Goal: Task Accomplishment & Management: Manage account settings

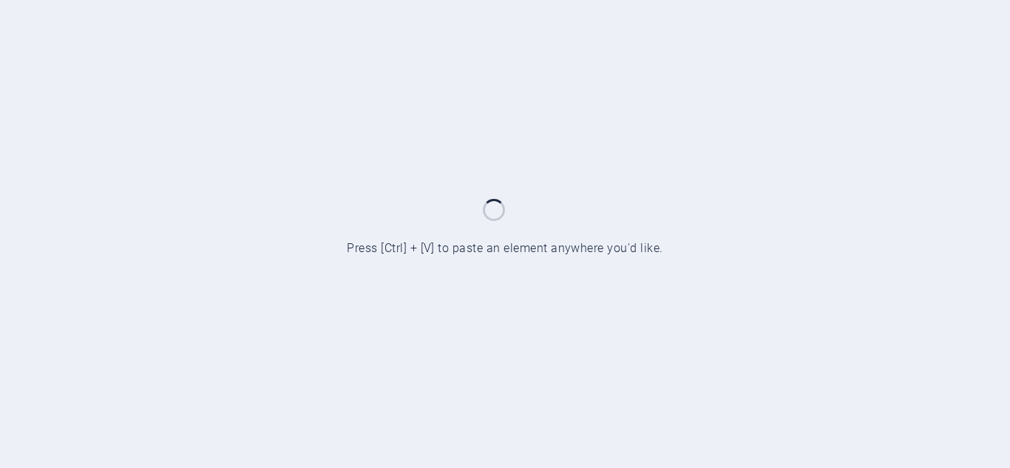
click at [975, 148] on div at bounding box center [505, 234] width 1010 height 468
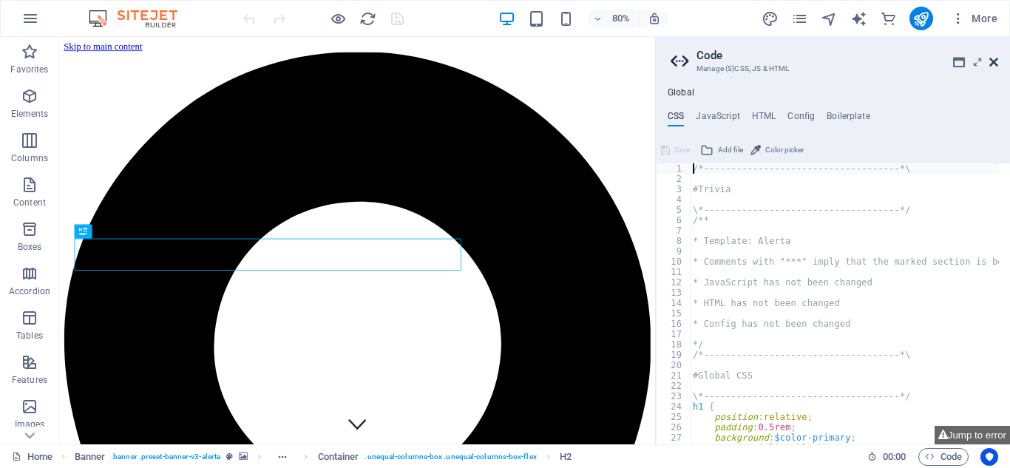
click at [995, 59] on icon at bounding box center [993, 62] width 9 height 12
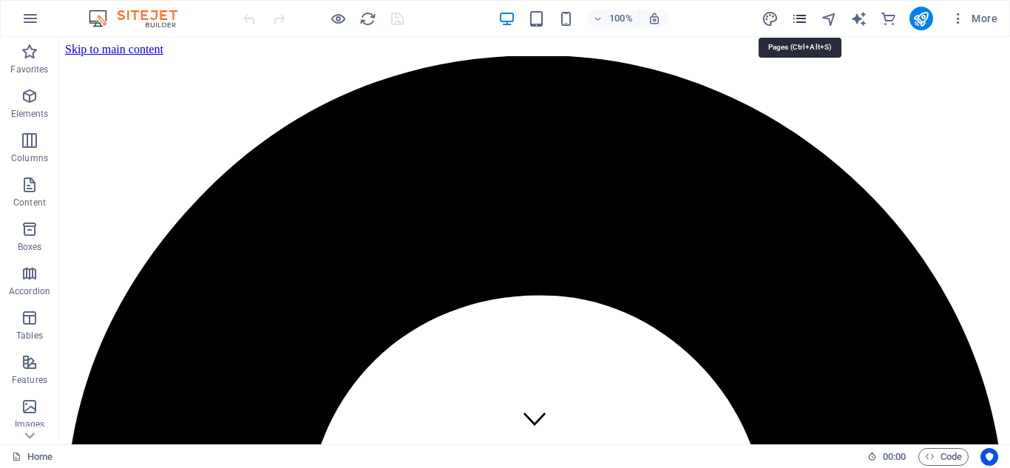
click at [797, 25] on icon "pages" at bounding box center [799, 18] width 17 height 17
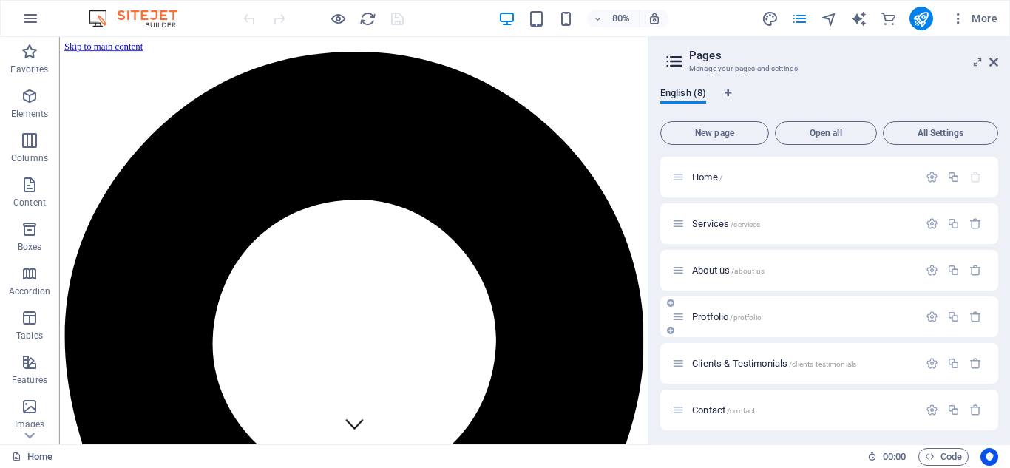
click at [710, 319] on span "Protfolio /protfolio" at bounding box center [726, 316] width 69 height 11
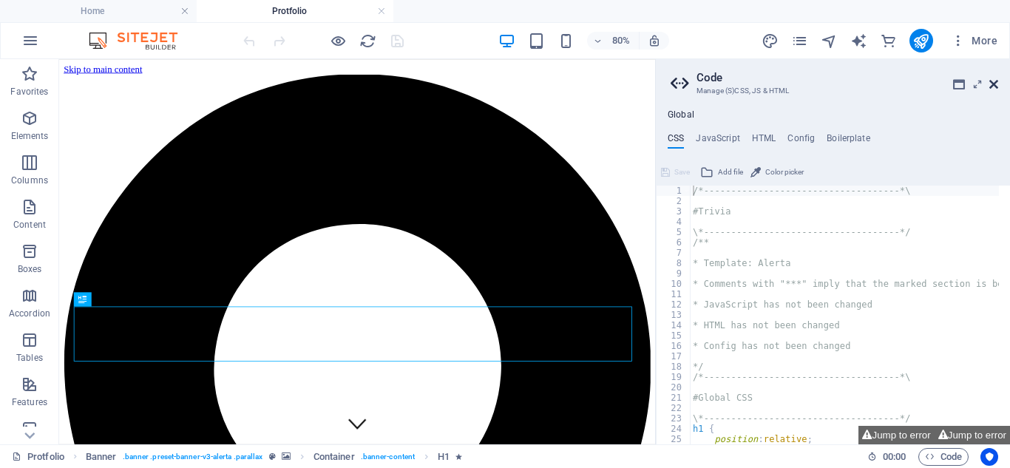
click at [995, 85] on icon at bounding box center [993, 84] width 9 height 12
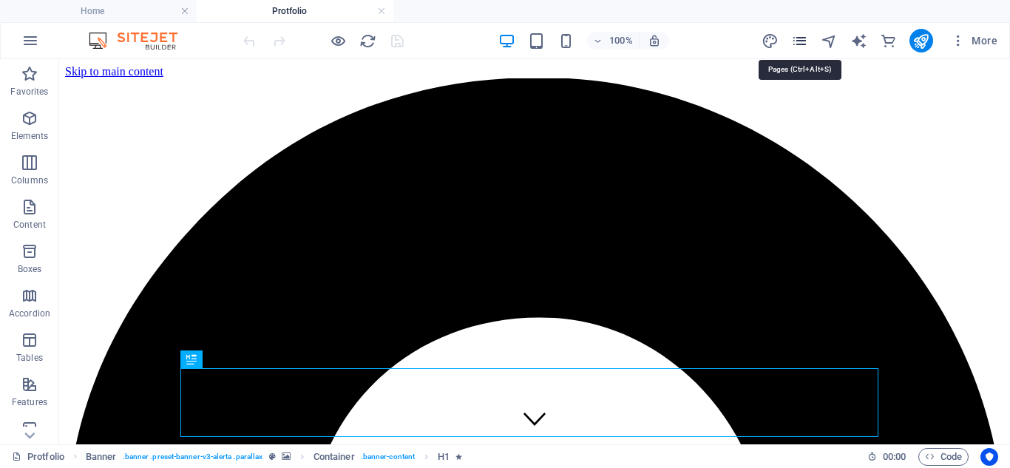
click at [800, 45] on icon "pages" at bounding box center [799, 41] width 17 height 17
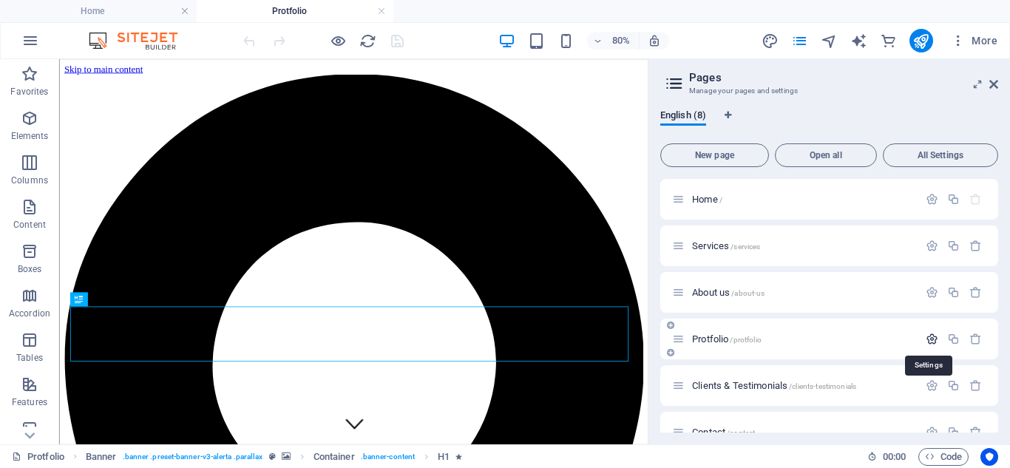
click at [928, 338] on icon "button" at bounding box center [931, 339] width 13 height 13
type input "P"
type input "/"
type input "g"
type input "/g"
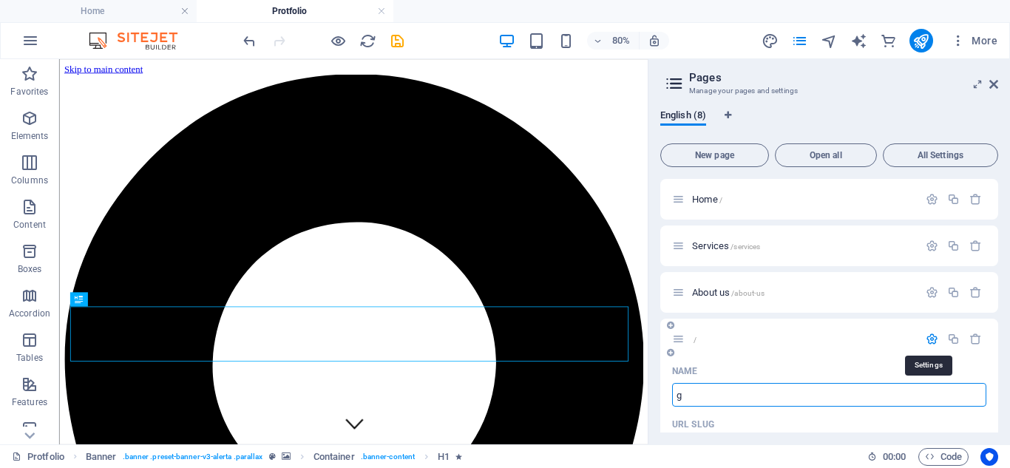
type input "g"
type input "ga"
type input "/ga"
type input "ga"
type input "g"
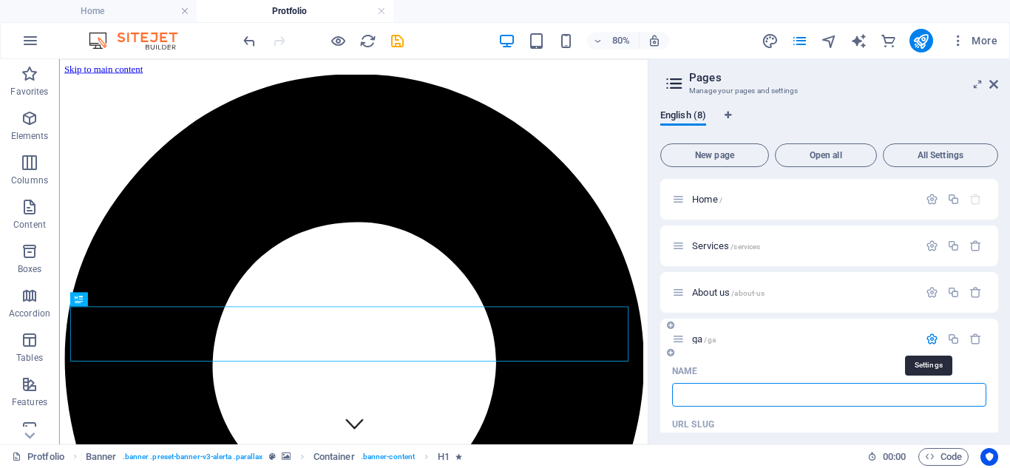
type input "/"
type input "G"
type input "/g"
type input "G"
type input "Ga"
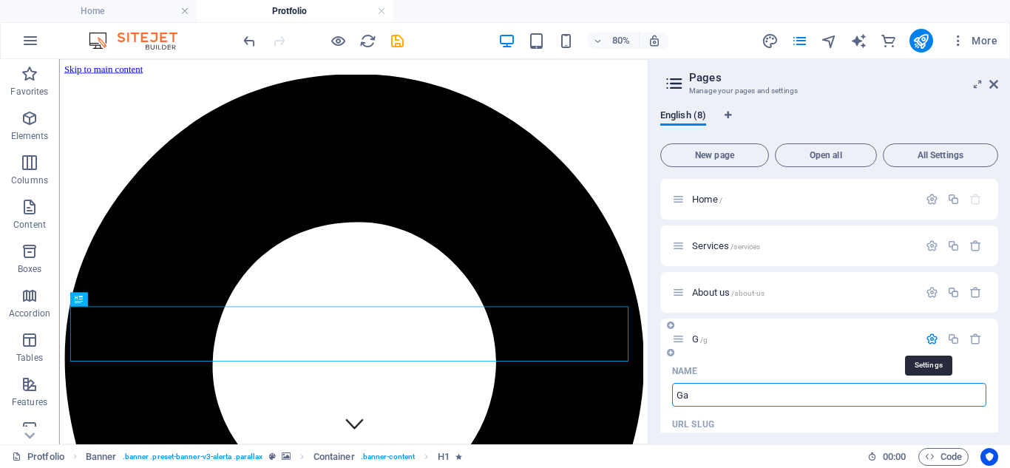
type input "/ga"
type input "Ga"
type input "Gallary"
type input "/gallary"
type input "Gallary"
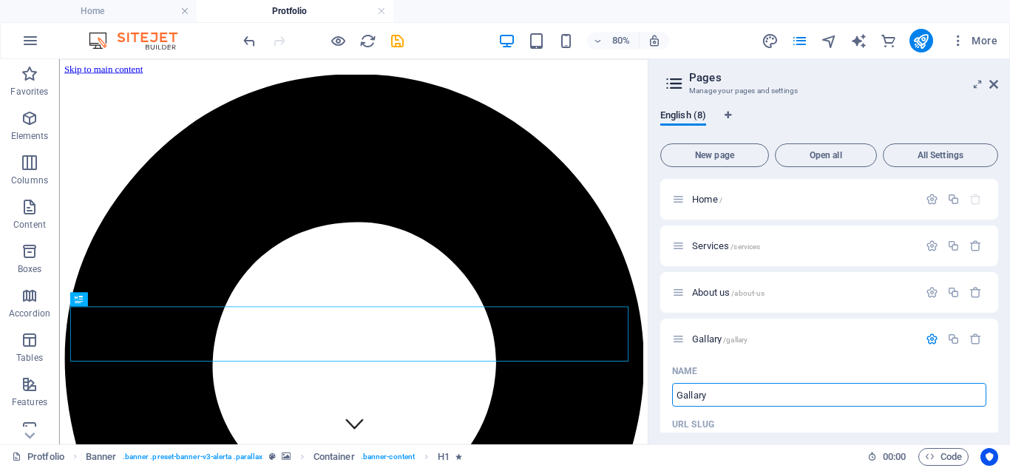
type input "Gallary"
drag, startPoint x: 994, startPoint y: 222, endPoint x: 995, endPoint y: 276, distance: 54.7
click at [995, 276] on div "Home / Services /services About us /about-us Gallary /gallary Name Gallary ​ UR…" at bounding box center [829, 306] width 338 height 254
drag, startPoint x: 998, startPoint y: 231, endPoint x: 1009, endPoint y: 301, distance: 71.1
click at [1009, 301] on div "English (8) New page Open all All Settings Home / Services /services About us /…" at bounding box center [828, 271] width 361 height 347
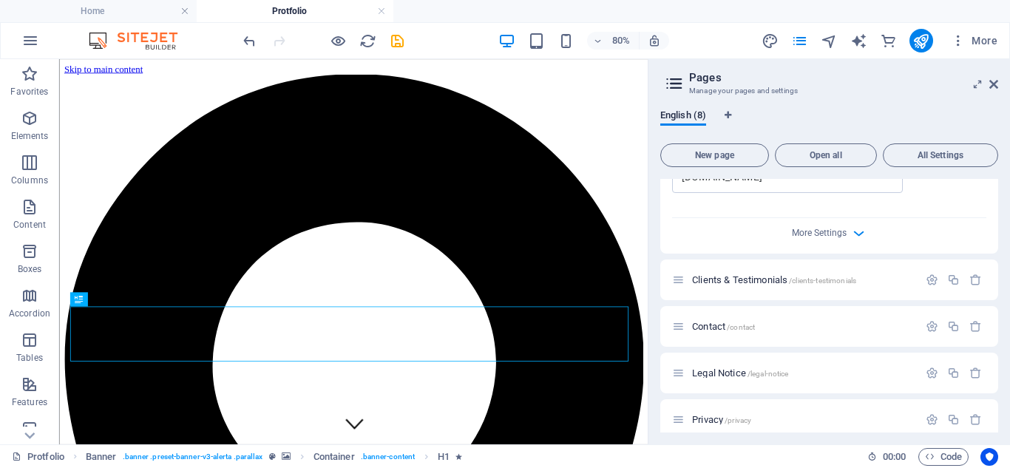
scroll to position [670, 0]
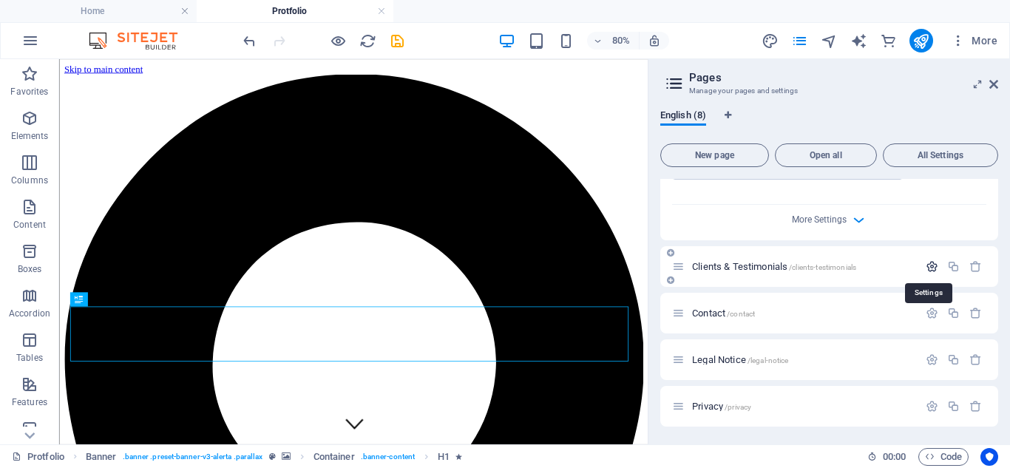
click at [928, 268] on icon "button" at bounding box center [931, 266] width 13 height 13
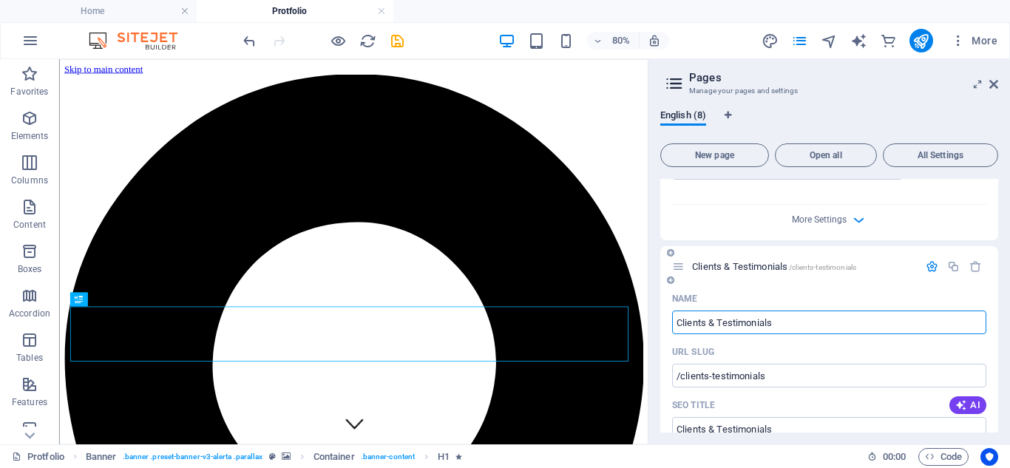
drag, startPoint x: 783, startPoint y: 321, endPoint x: 664, endPoint y: 336, distance: 119.9
type input "News & Events"
type input "/news-events"
type input "News & Events"
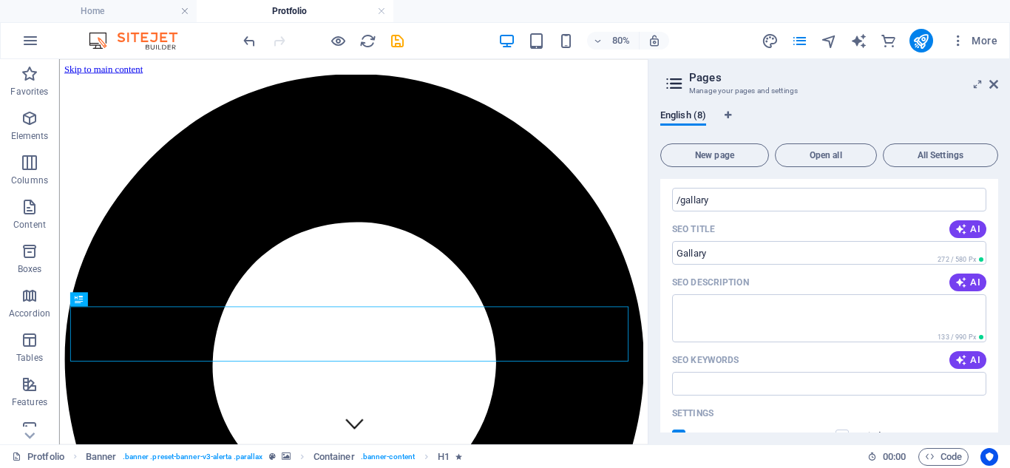
scroll to position [253, 0]
type input "News & Events"
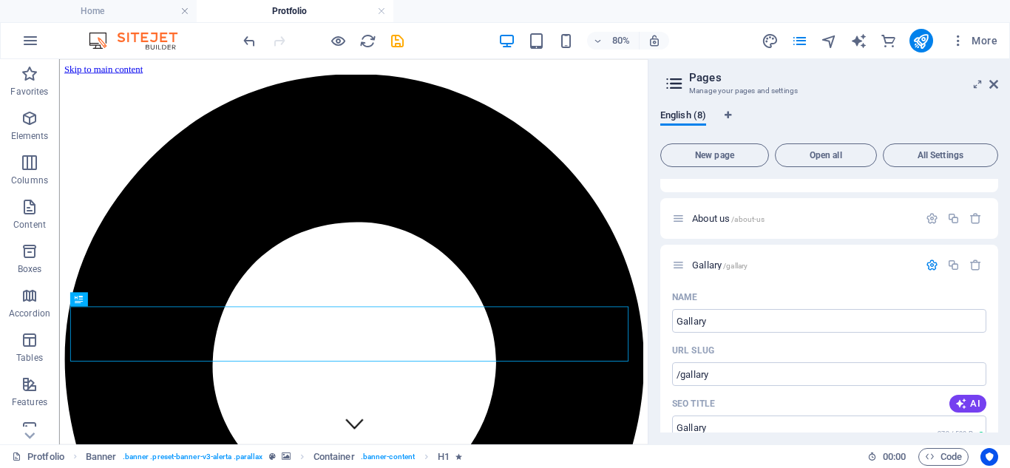
scroll to position [0, 0]
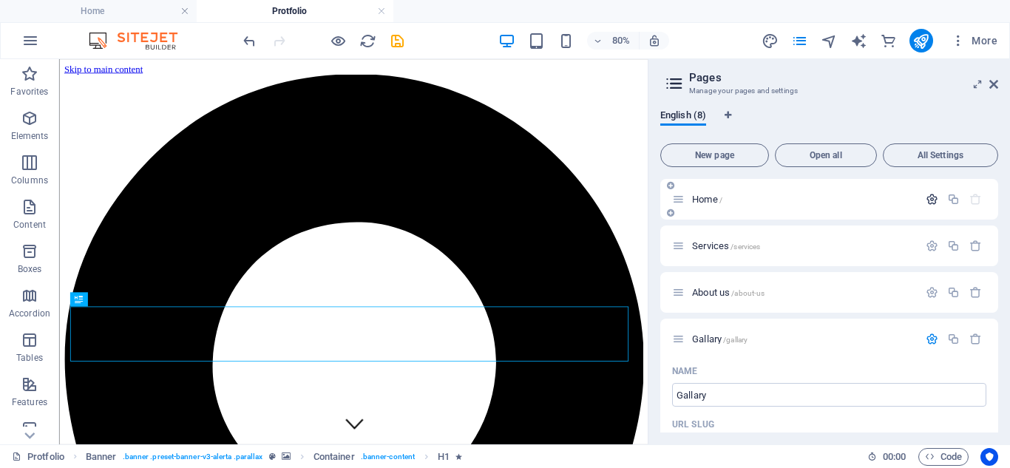
click at [928, 196] on icon "button" at bounding box center [931, 199] width 13 height 13
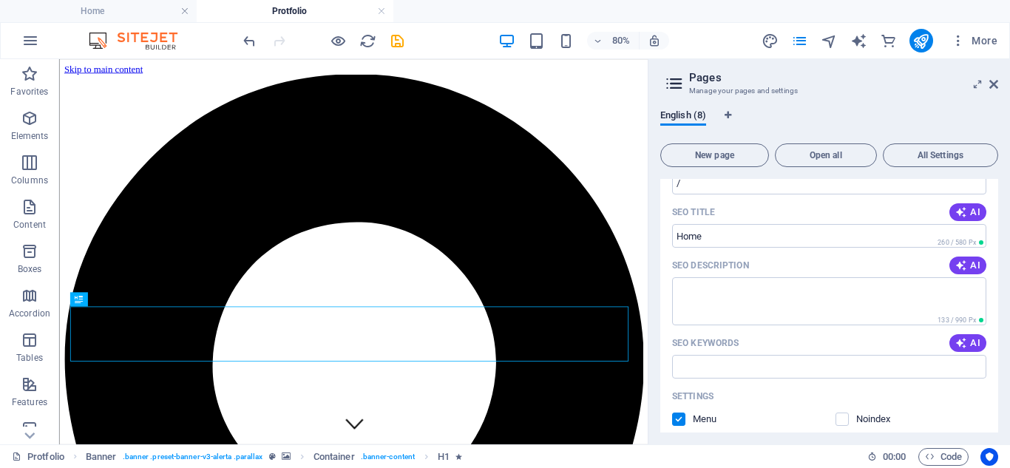
scroll to position [149, 0]
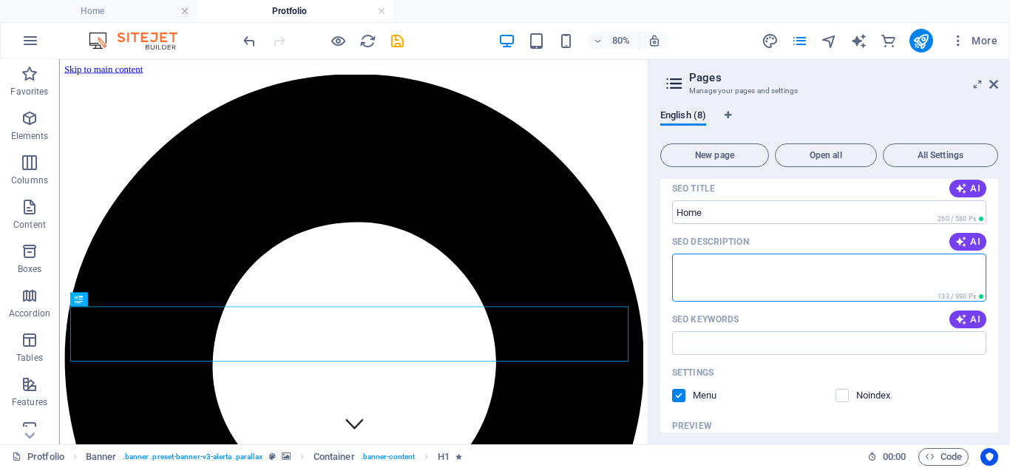
click at [690, 273] on textarea "SEO Description" at bounding box center [829, 278] width 314 height 48
paste textarea "Akabare Creation – Professional event management, media production, and brandin…"
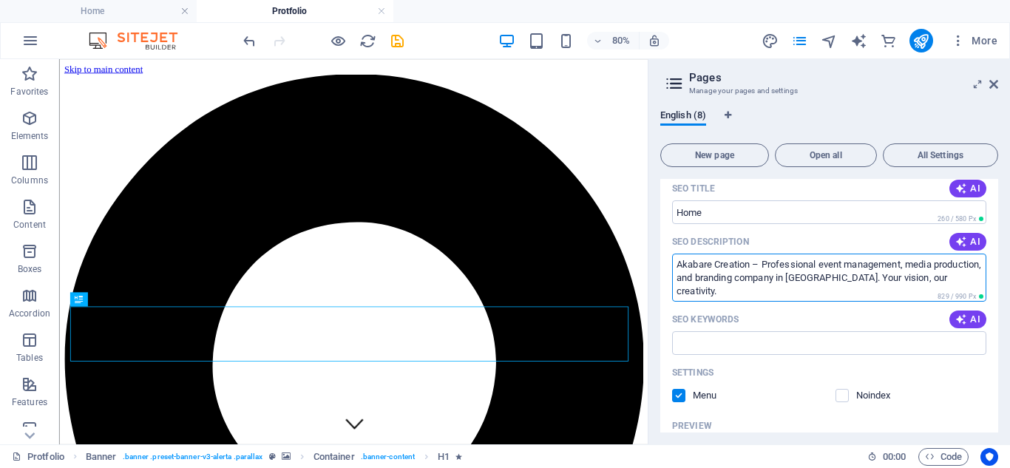
type textarea "Akabare Creation – Professional event management, media production, and brandin…"
click at [696, 345] on input "SEO Keywords" at bounding box center [829, 343] width 314 height 24
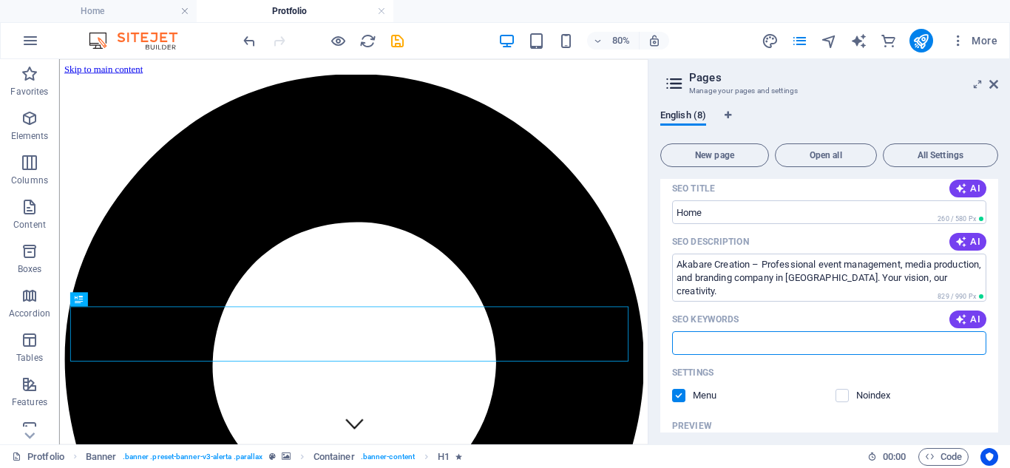
paste input "Akabare Creation [GEOGRAPHIC_DATA], event management company [GEOGRAPHIC_DATA],…"
type input "Akabare Creation [GEOGRAPHIC_DATA], event management company [GEOGRAPHIC_DATA],…"
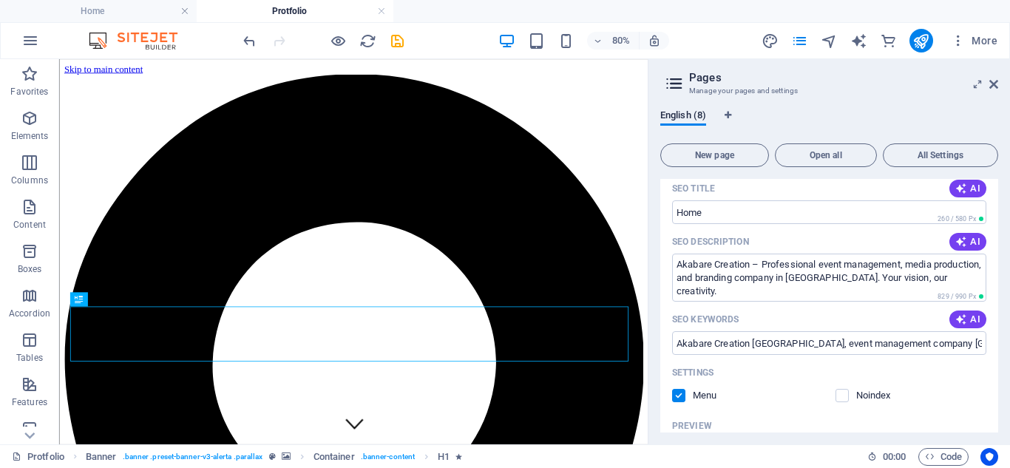
drag, startPoint x: 999, startPoint y: 203, endPoint x: 1004, endPoint y: 230, distance: 27.1
click at [1004, 230] on div "English (8) New page Open all All Settings Home / Name Home ​ URL SLUG / ​ SEO …" at bounding box center [828, 271] width 361 height 347
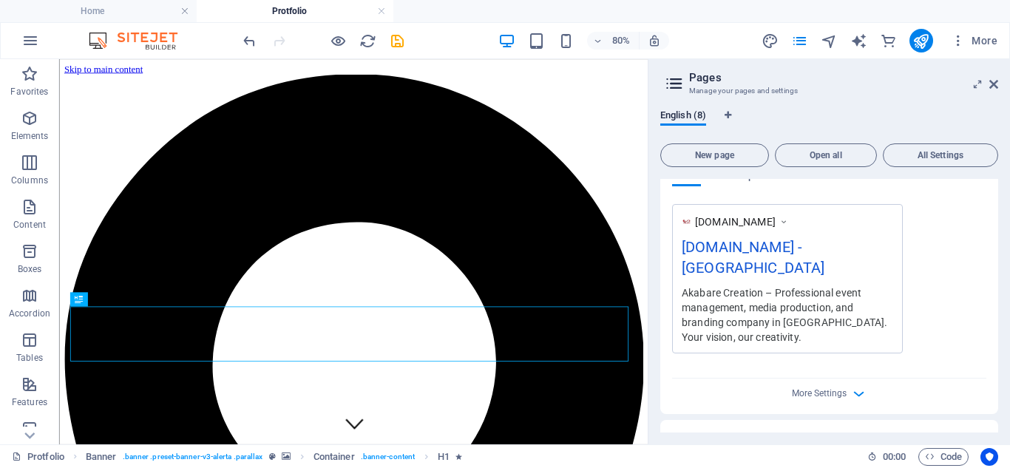
scroll to position [427, 0]
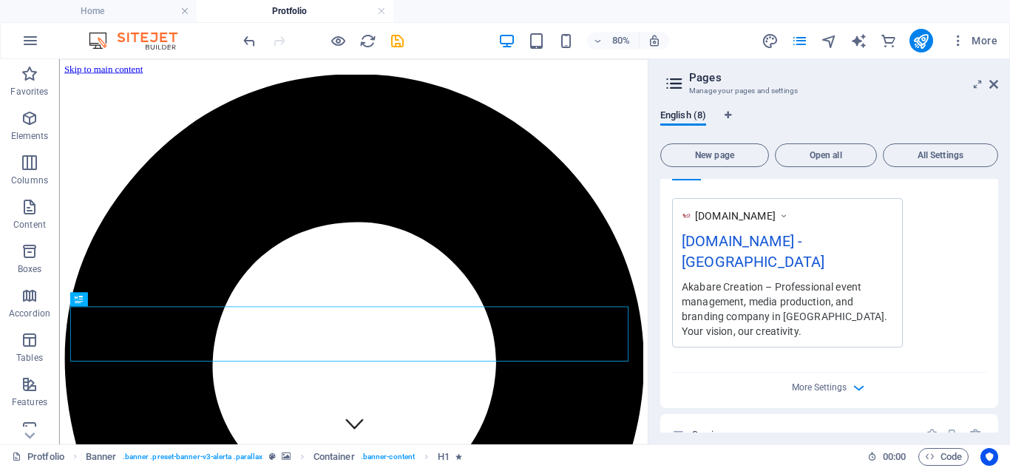
click at [871, 245] on div "[DOMAIN_NAME] - [GEOGRAPHIC_DATA]" at bounding box center [786, 255] width 211 height 50
click at [789, 217] on icon at bounding box center [783, 215] width 10 height 15
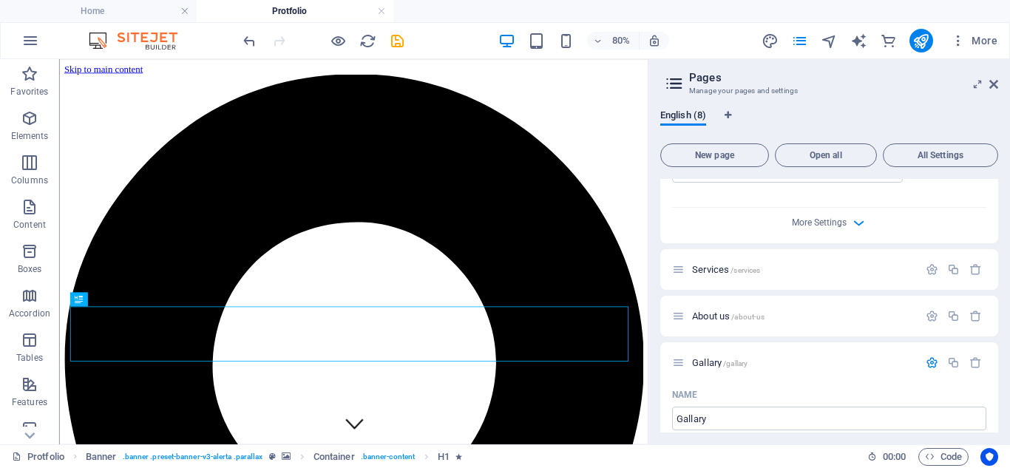
scroll to position [616, 0]
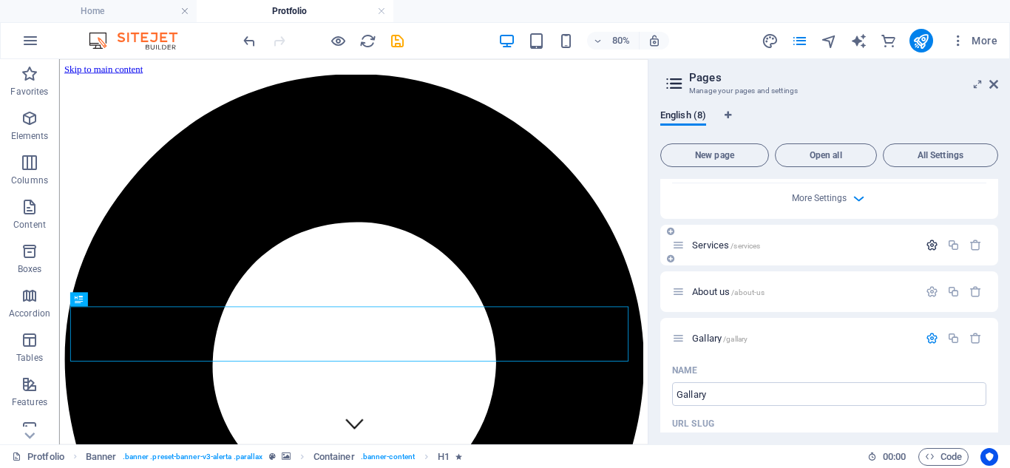
click at [929, 239] on icon "button" at bounding box center [931, 245] width 13 height 13
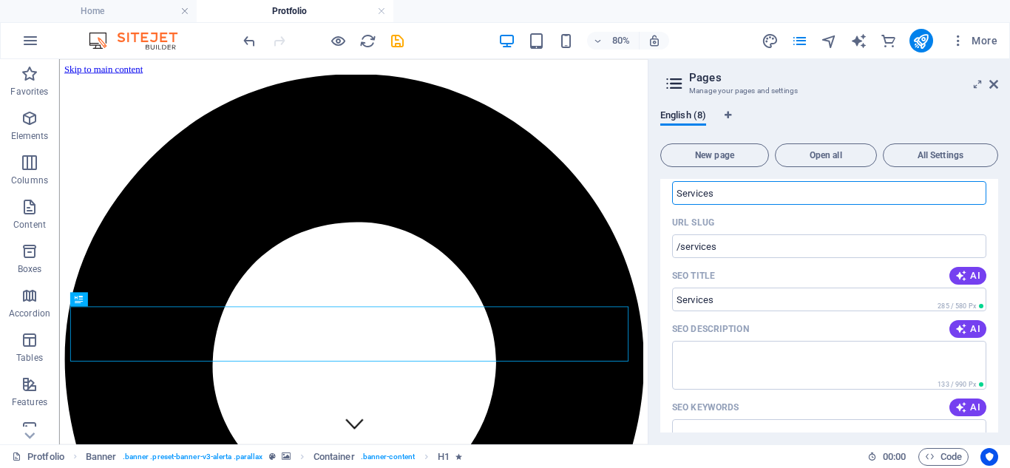
scroll to position [747, 0]
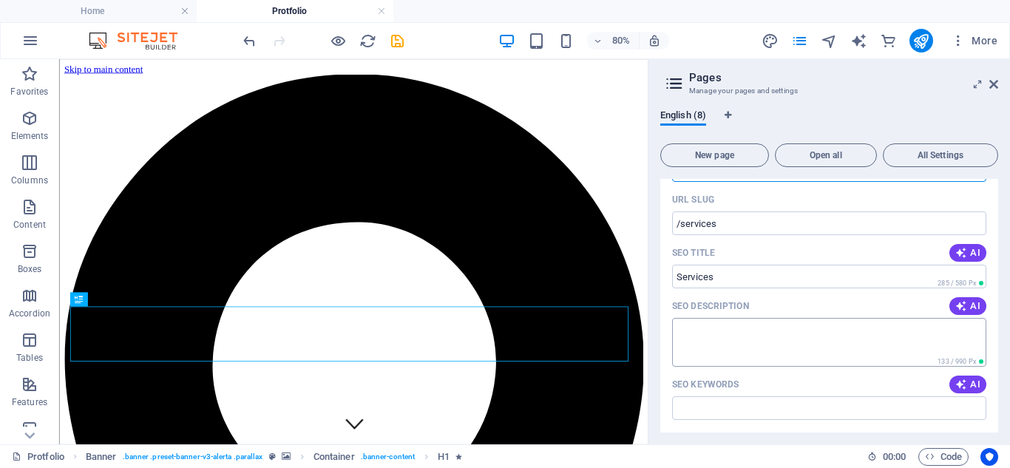
click at [718, 318] on textarea "SEO Description" at bounding box center [829, 342] width 314 height 48
paste textarea "Explore Akabare Creation’s services: event management, video production, TVCs, …"
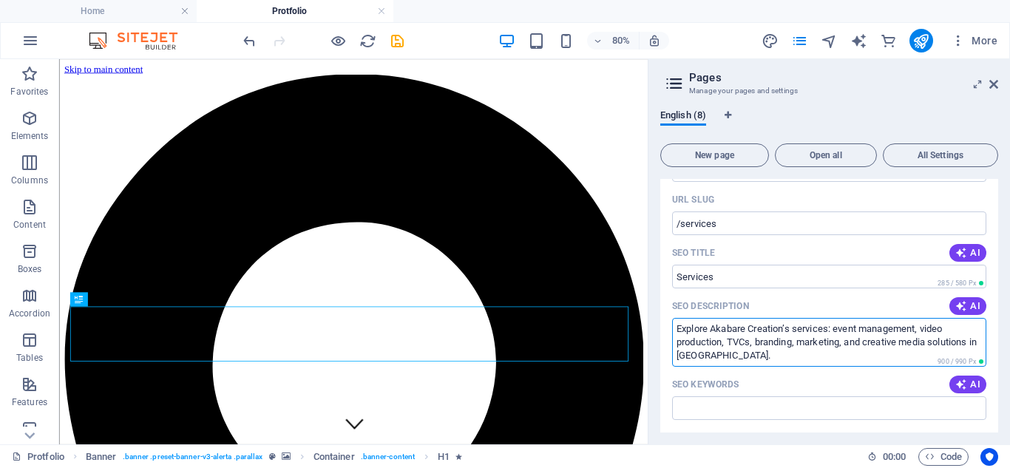
type textarea "Explore Akabare Creation’s services: event management, video production, TVCs, …"
click at [795, 396] on input "SEO Keywords" at bounding box center [829, 408] width 314 height 24
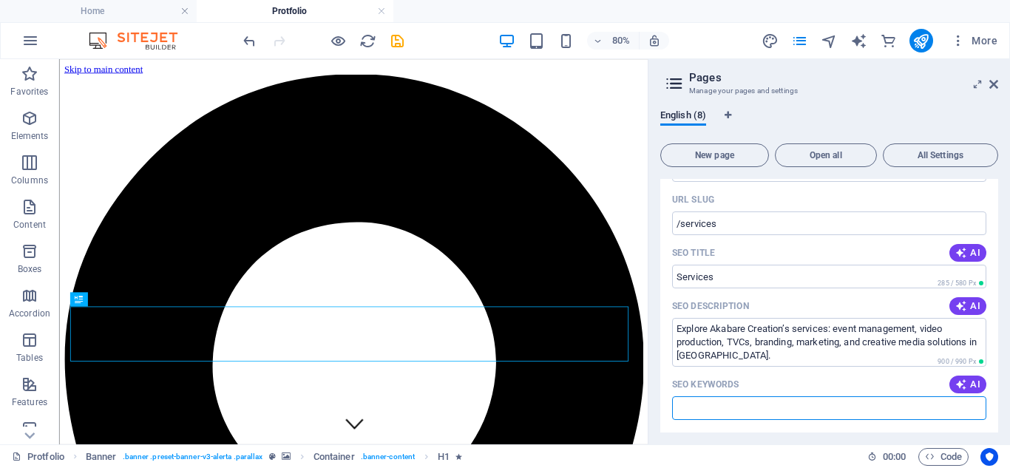
paste input "event management services [GEOGRAPHIC_DATA], corporate event planner, wedding a…"
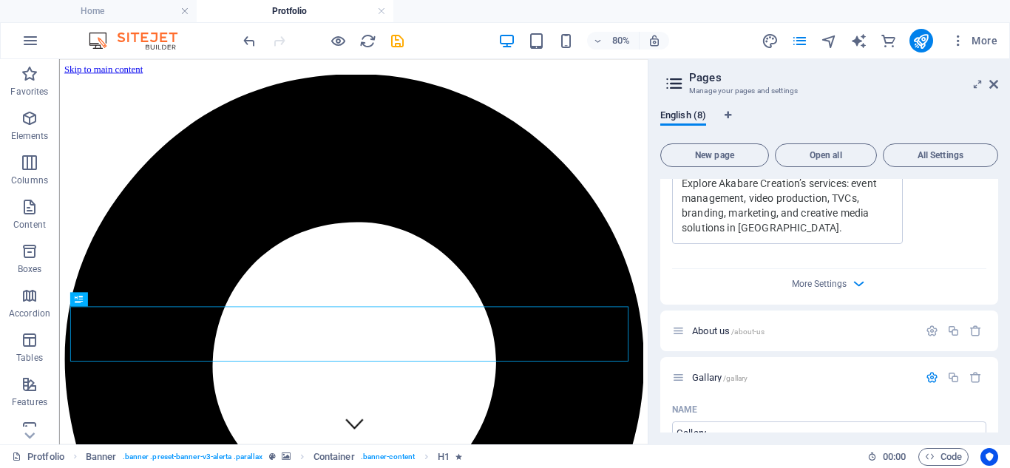
scroll to position [1188, 0]
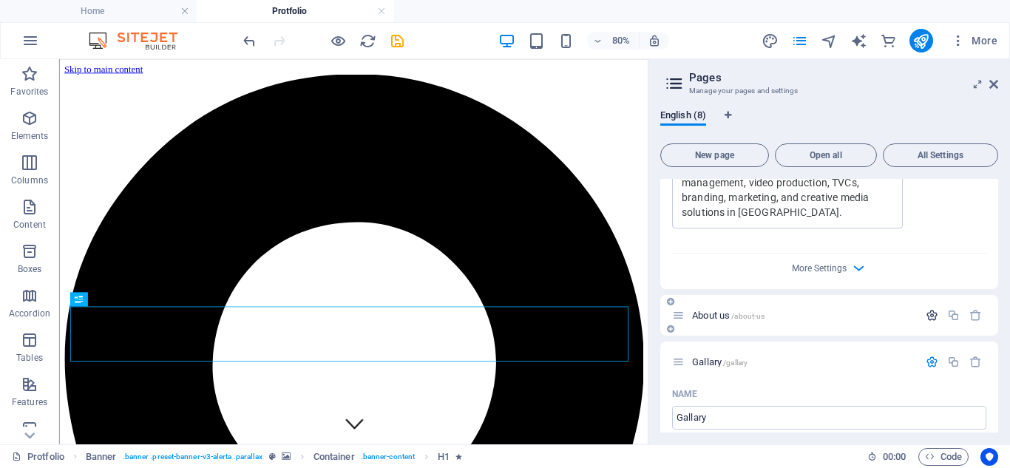
type input "event management services [GEOGRAPHIC_DATA], corporate event planner, wedding a…"
click at [927, 309] on icon "button" at bounding box center [931, 315] width 13 height 13
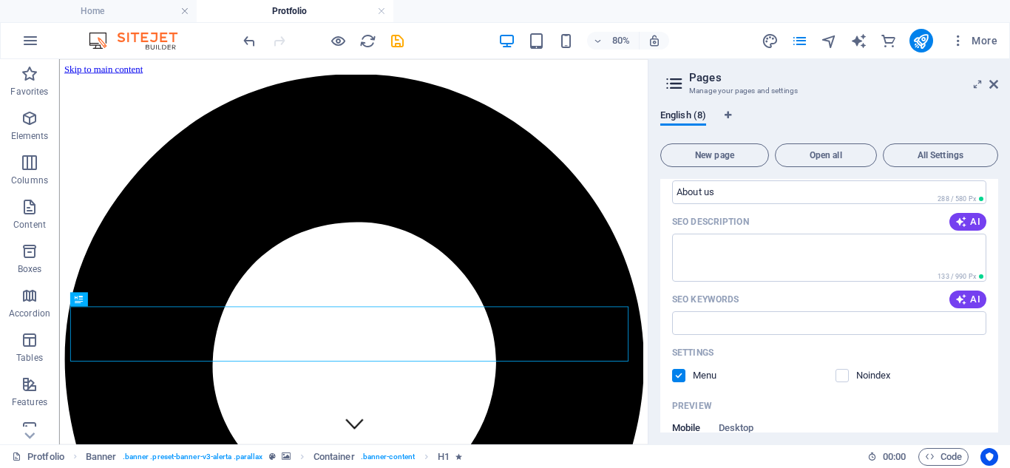
scroll to position [1349, 0]
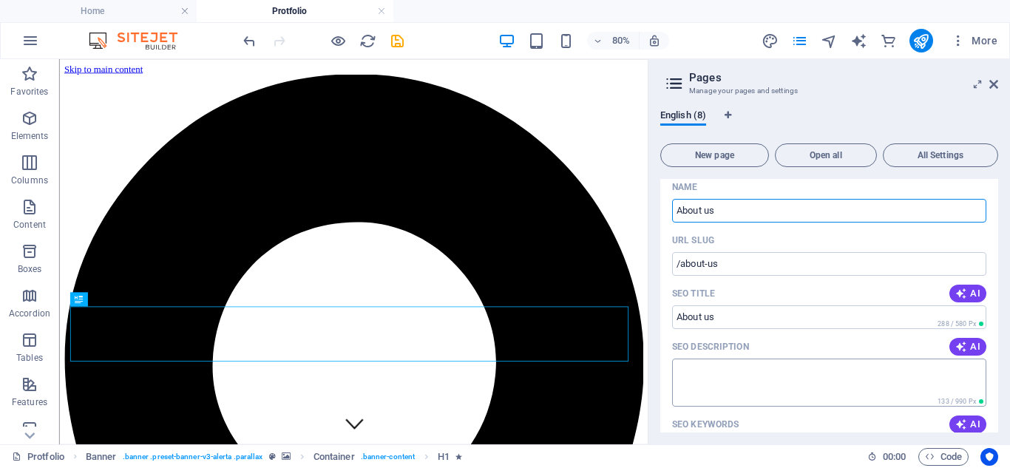
click at [716, 358] on textarea "SEO Description" at bounding box center [829, 382] width 314 height 48
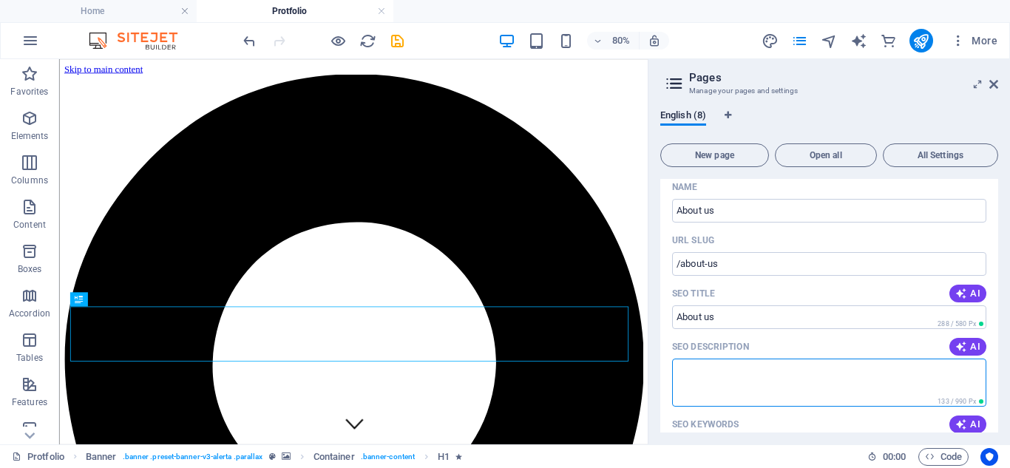
click at [704, 358] on textarea "SEO Description" at bounding box center [829, 382] width 314 height 48
paste textarea "Learn about Akabare Creation, a leading event planner and creative media agency…"
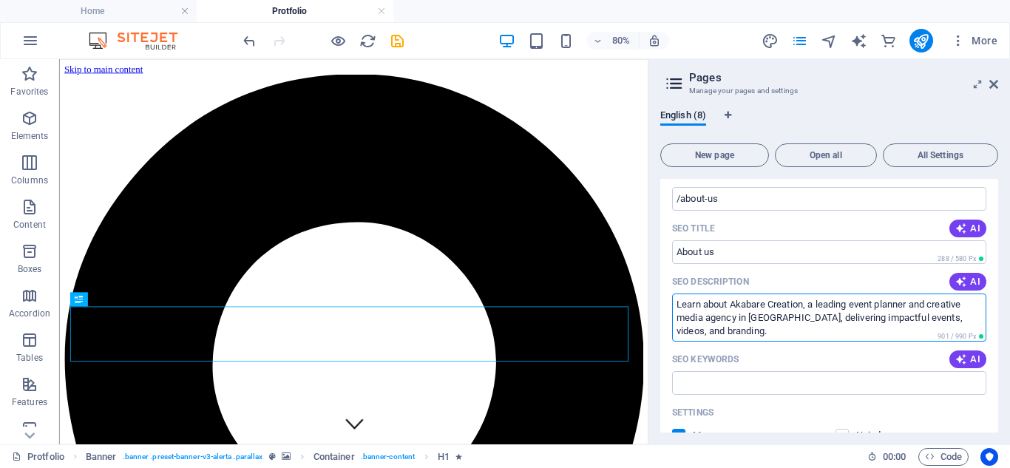
scroll to position [1423, 0]
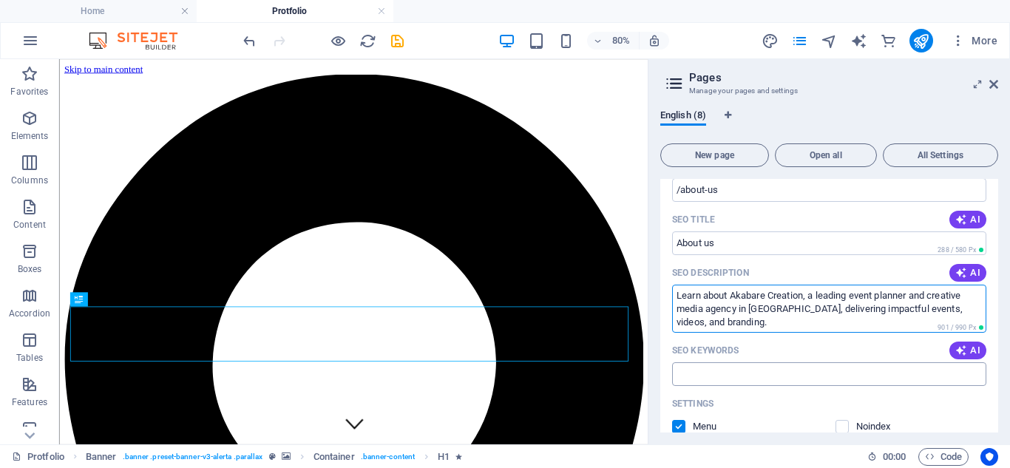
type textarea "Learn about Akabare Creation, a leading event planner and creative media agency…"
click at [752, 362] on input "SEO Keywords" at bounding box center [829, 374] width 314 height 24
paste input "about Akabare Creation, event planner Nepal, creative event management team, me…"
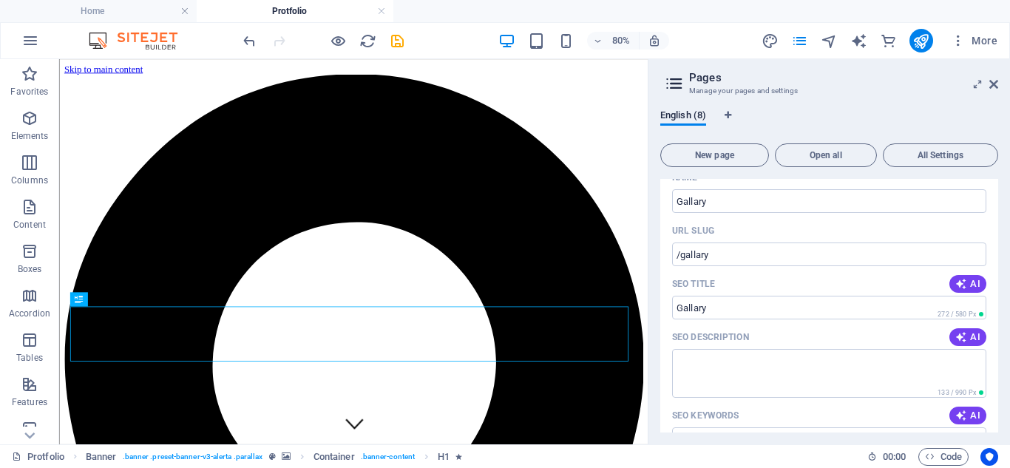
scroll to position [2010, 0]
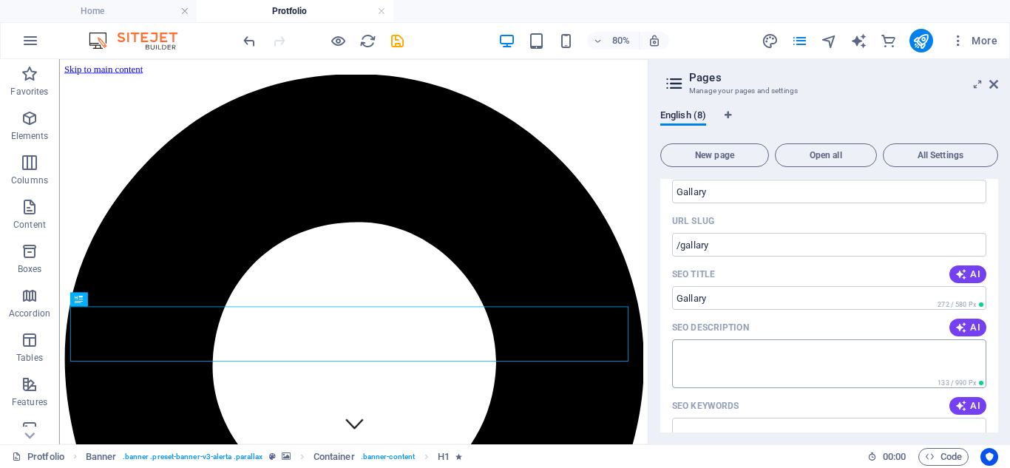
type input "about Akabare Creation, event planner Nepal, creative event management team, me…"
click at [692, 352] on textarea "SEO Description" at bounding box center [829, 363] width 314 height 48
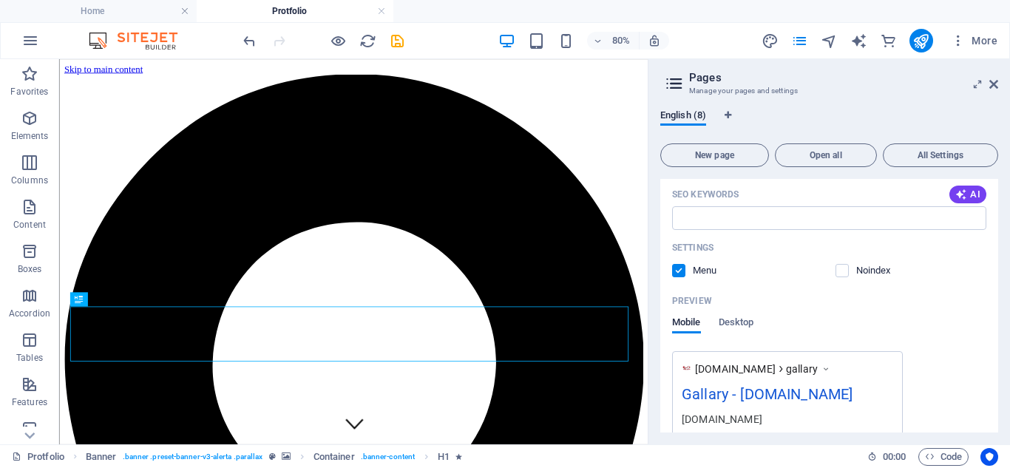
scroll to position [2163, 0]
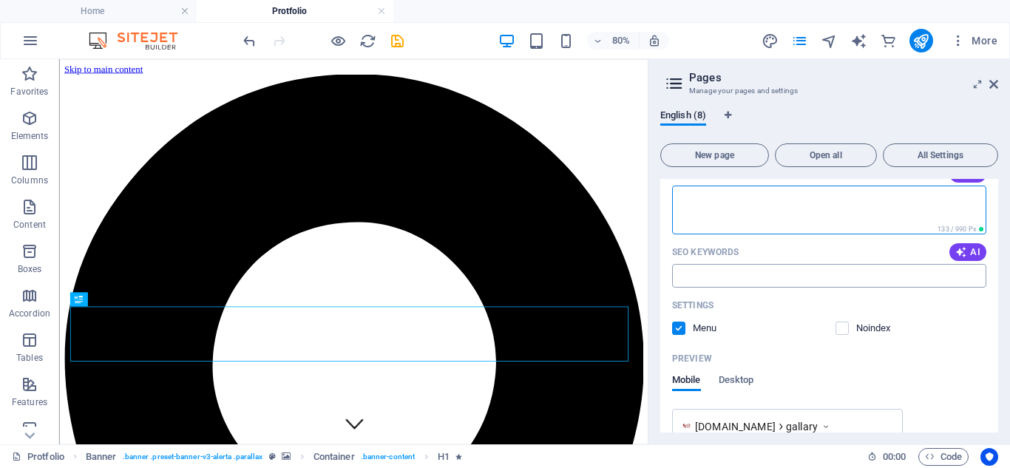
click at [682, 284] on input "SEO Keywords" at bounding box center [829, 276] width 314 height 24
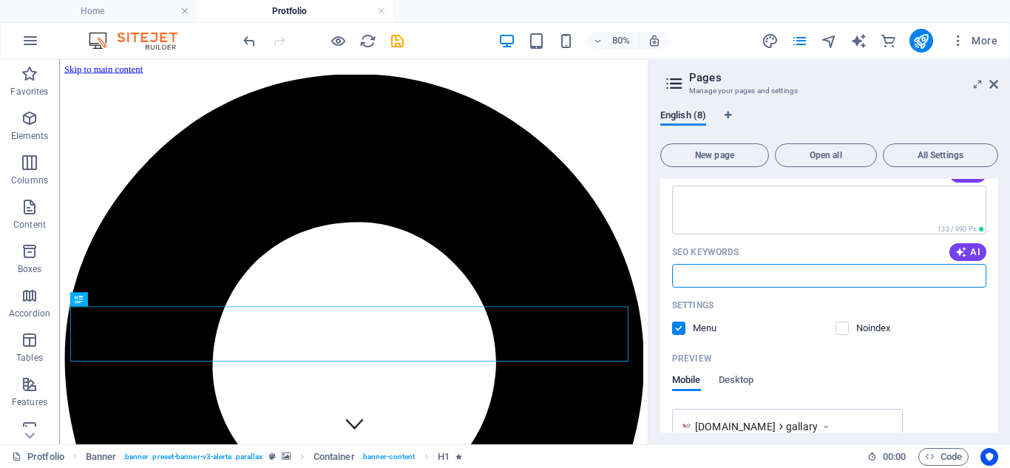
paste input "event gallery [GEOGRAPHIC_DATA], branding project showcase, media production po…"
type input "event gallery [GEOGRAPHIC_DATA], branding project showcase, media production po…"
click at [717, 197] on textarea "SEO Description" at bounding box center [829, 210] width 314 height 48
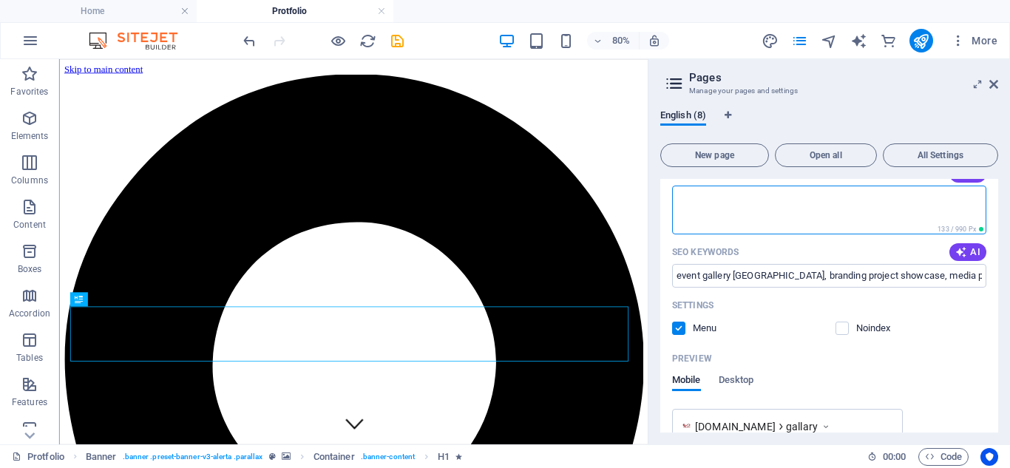
click at [703, 208] on textarea "SEO Description" at bounding box center [829, 210] width 314 height 48
paste textarea "Stay updated with Akabare Creation’s latest news, events, campaigns, and creati…"
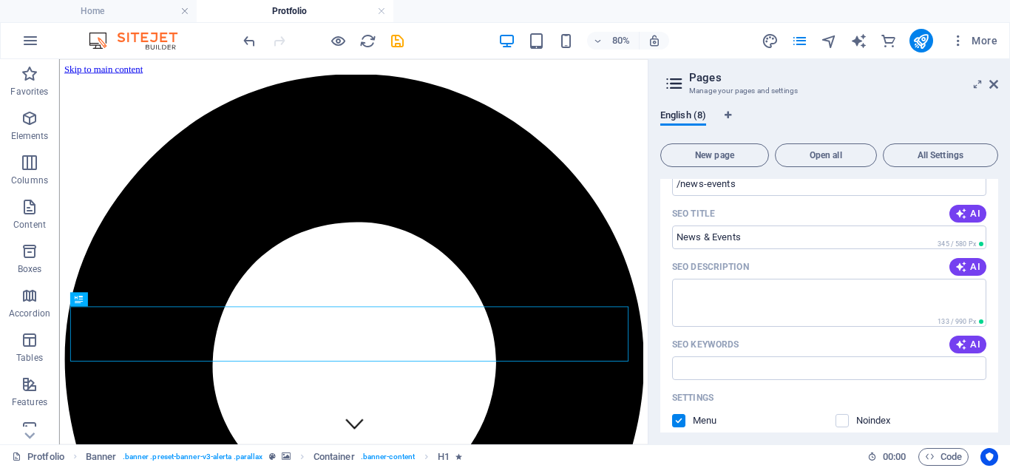
scroll to position [2732, 0]
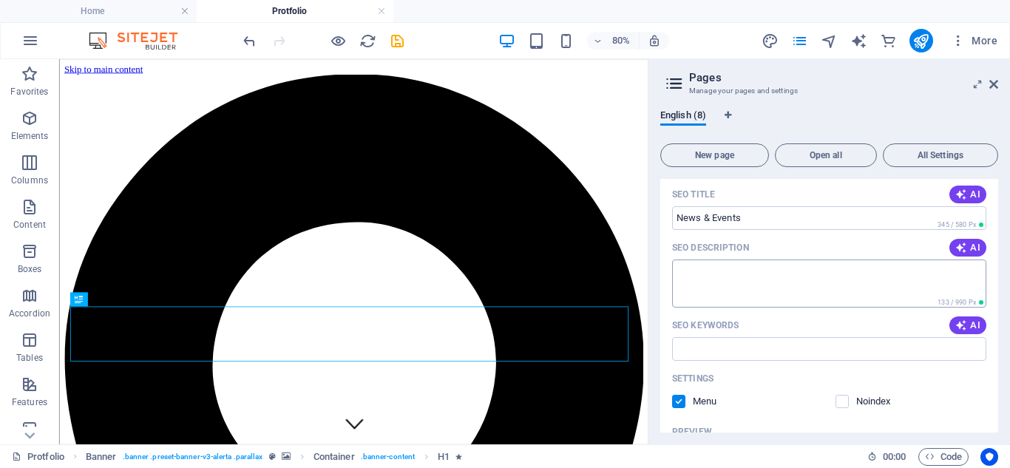
type textarea "Stay updated with Akabare Creation’s latest news, events, campaigns, and creati…"
click at [703, 273] on textarea "SEO Description" at bounding box center [829, 283] width 314 height 48
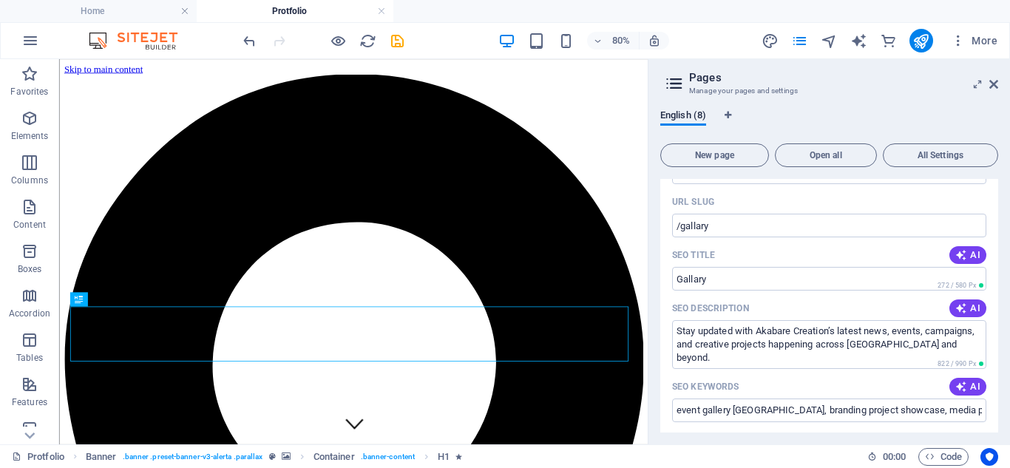
scroll to position [2058, 0]
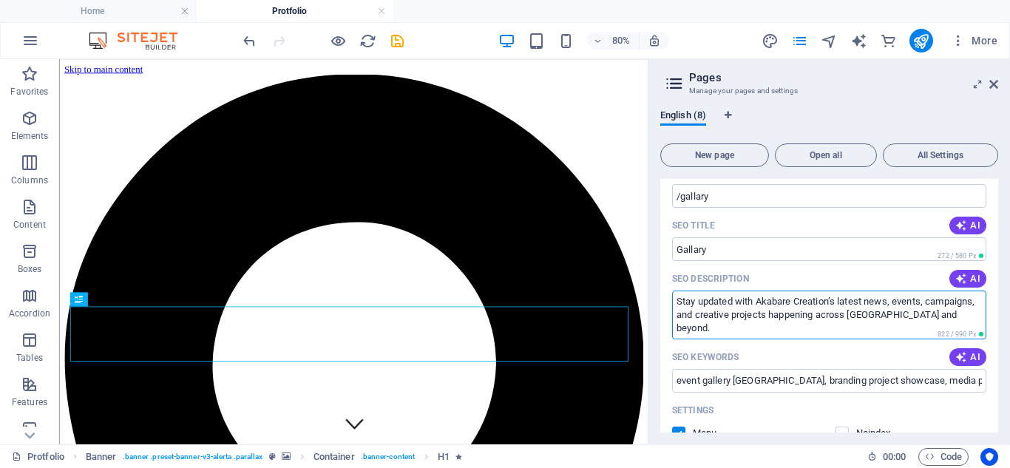
drag, startPoint x: 715, startPoint y: 327, endPoint x: 668, endPoint y: 304, distance: 51.9
click at [668, 304] on div "Name Gallary ​ URL SLUG /gallary ​ SEO Title AI Gallary ​ 272 / 580 Px SEO Desc…" at bounding box center [829, 404] width 338 height 595
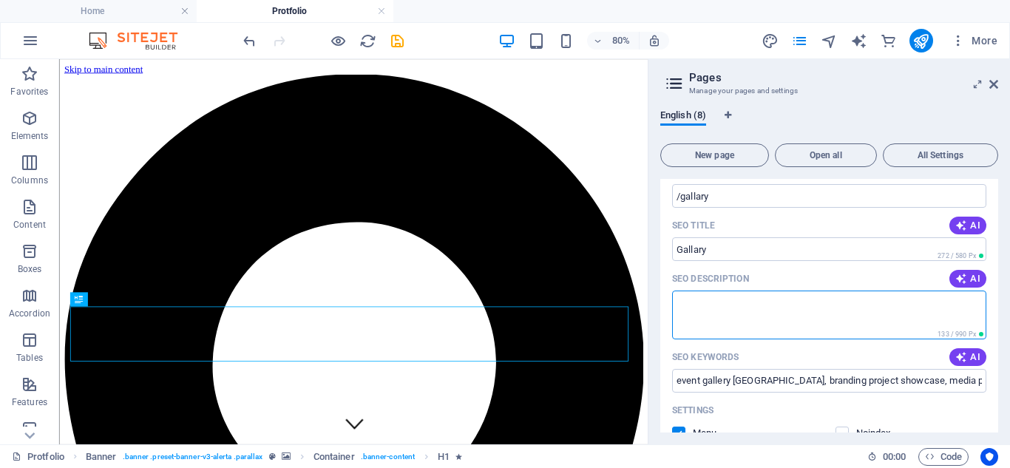
click at [726, 313] on textarea "SEO Description" at bounding box center [829, 314] width 314 height 48
paste textarea "Discover Akabare Creation’s gallery showcasing events, media productions, and b…"
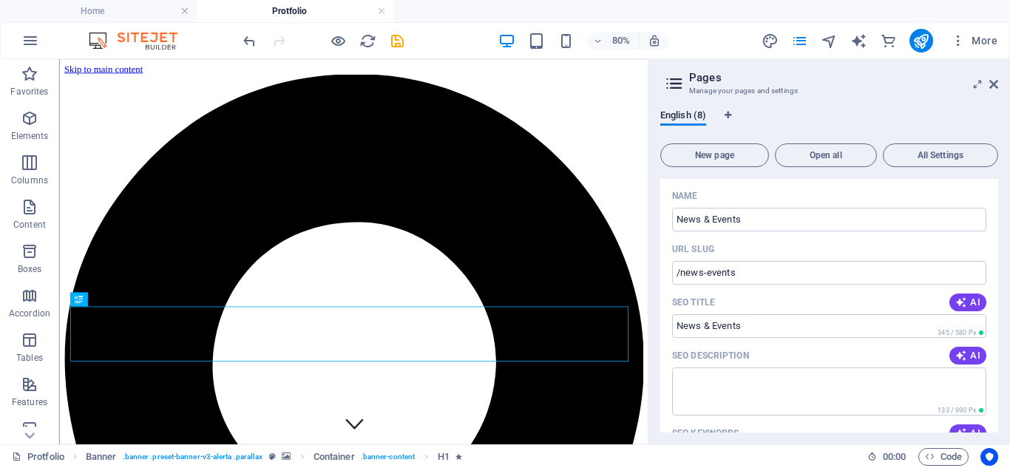
scroll to position [2663, 0]
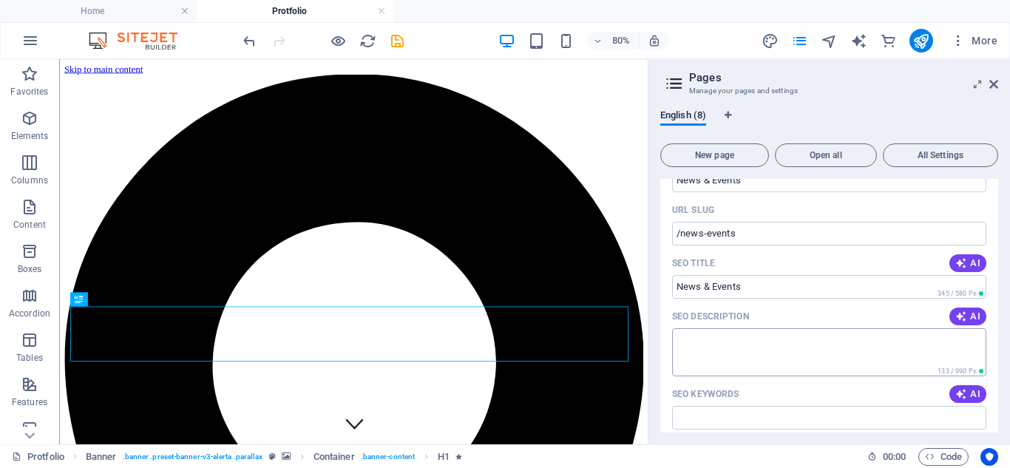
type textarea "Discover Akabare Creation’s gallery showcasing events, media productions, and b…"
click at [697, 344] on textarea "SEO Description" at bounding box center [829, 352] width 314 height 48
paste textarea "Stay updated with Akabare Creation’s latest news, events, campaigns, and creati…"
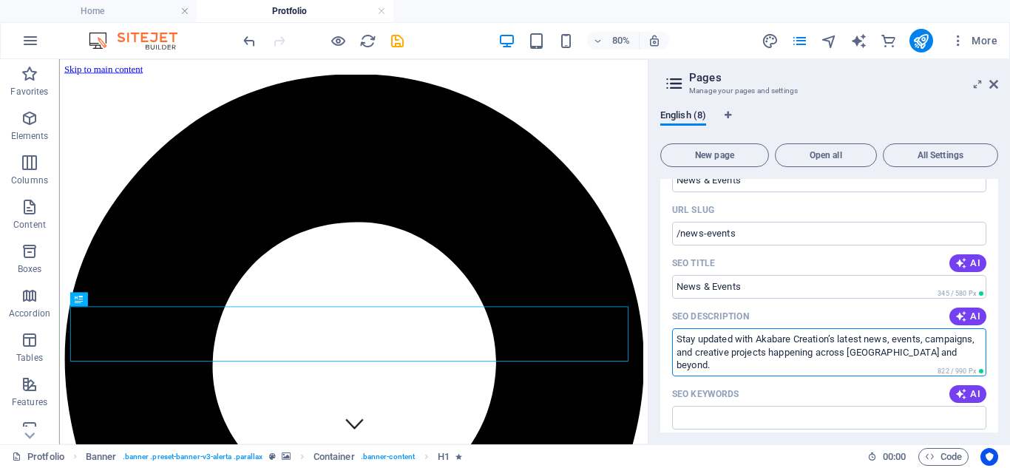
type textarea "Stay updated with Akabare Creation’s latest news, events, campaigns, and creati…"
click at [687, 419] on input "SEO Keywords" at bounding box center [829, 418] width 314 height 24
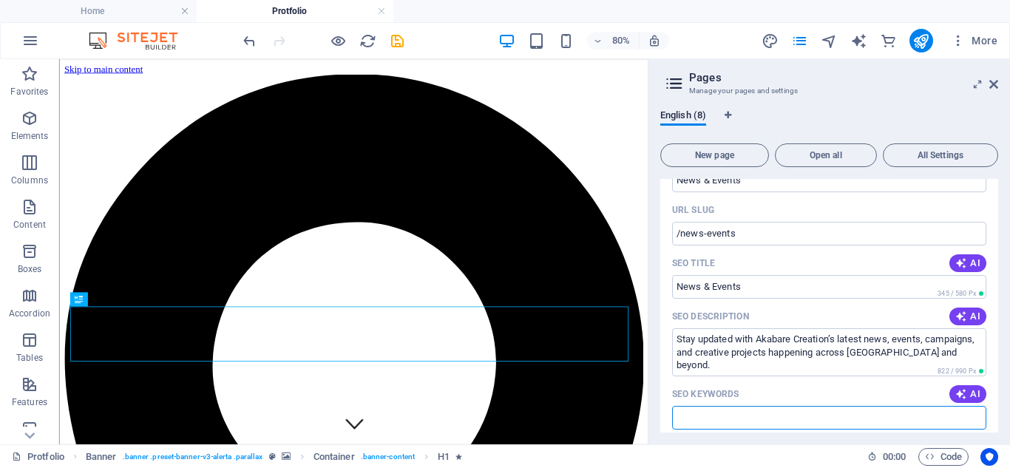
paste input "event news [GEOGRAPHIC_DATA], upcoming events [GEOGRAPHIC_DATA], Akabare Creati…"
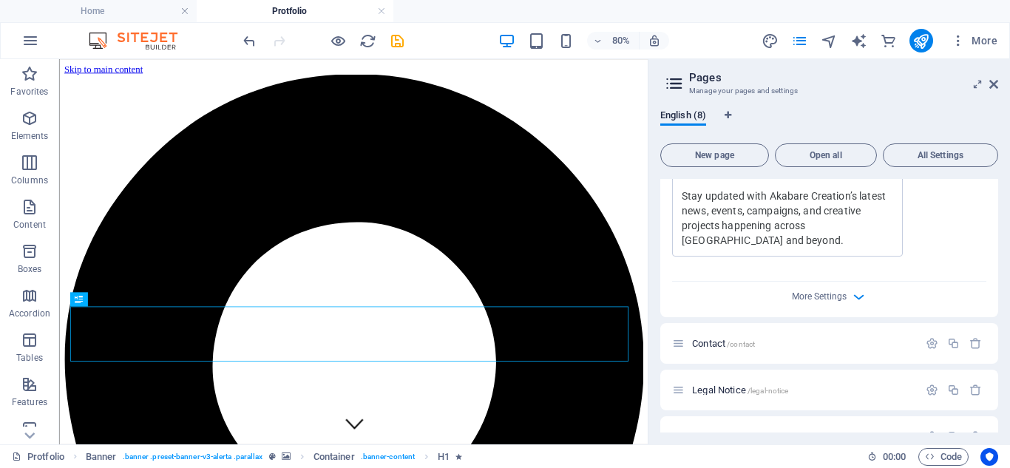
scroll to position [3137, 0]
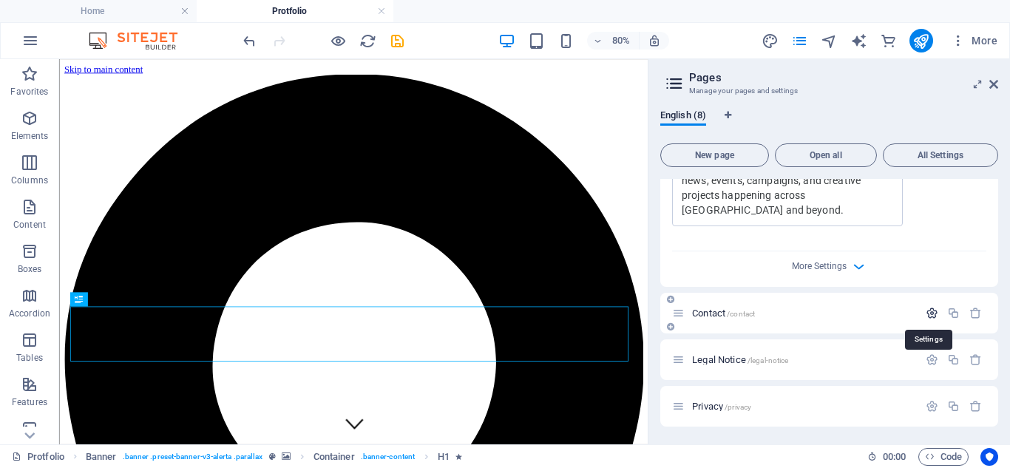
type input "event news [GEOGRAPHIC_DATA], upcoming events [GEOGRAPHIC_DATA], Akabare Creati…"
click at [925, 311] on icon "button" at bounding box center [931, 313] width 13 height 13
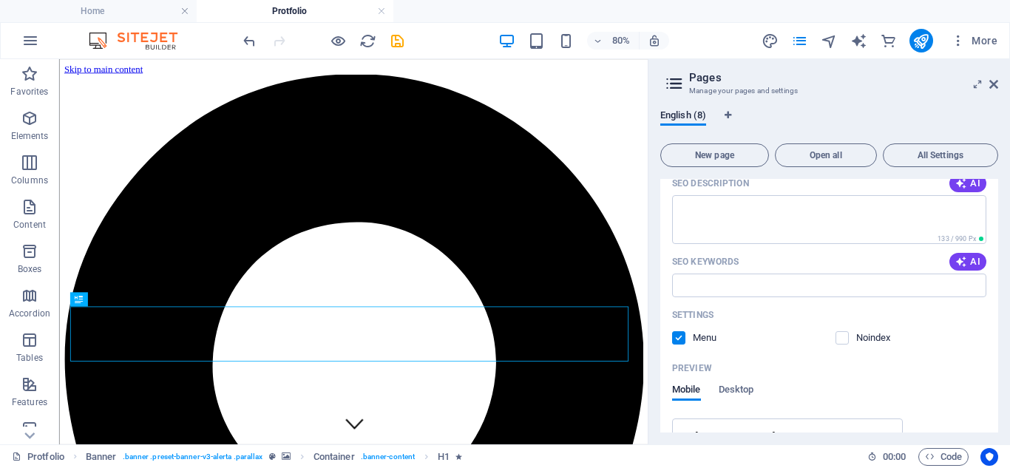
scroll to position [3378, 0]
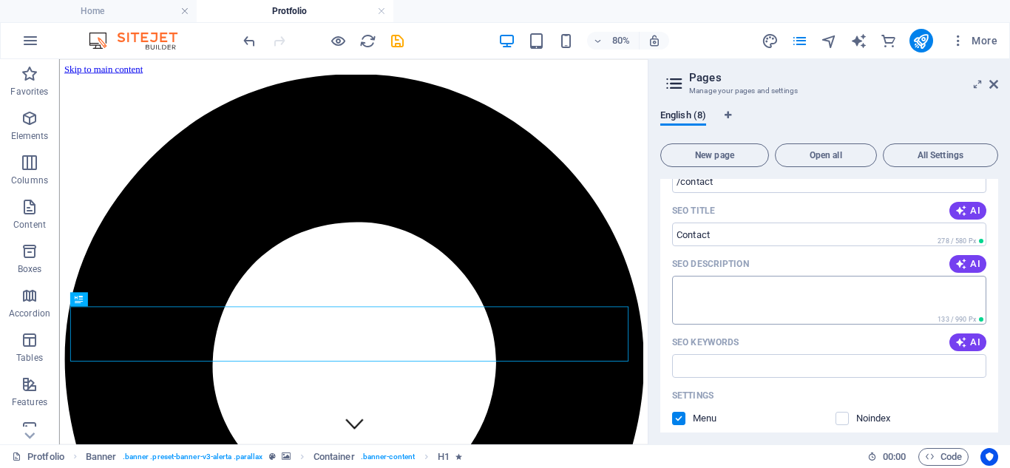
click at [741, 287] on textarea "SEO Description" at bounding box center [829, 300] width 314 height 48
click at [712, 366] on input "SEO Keywords" at bounding box center [829, 366] width 314 height 24
paste input "contact Akabare Creation, event planner Kathmandu contact, media production inq…"
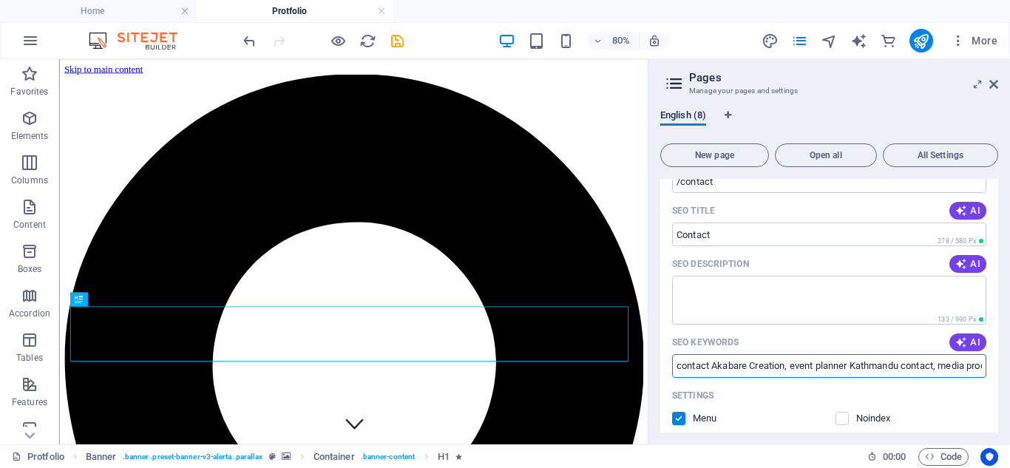
scroll to position [0, 381]
click at [687, 288] on textarea "SEO Description" at bounding box center [829, 300] width 314 height 48
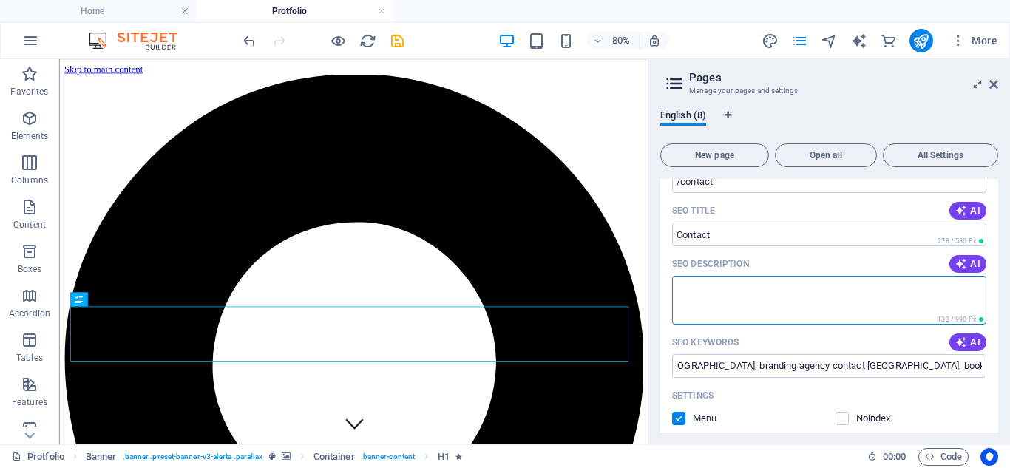
type input "contact Akabare Creation, event planner Kathmandu contact, media production inq…"
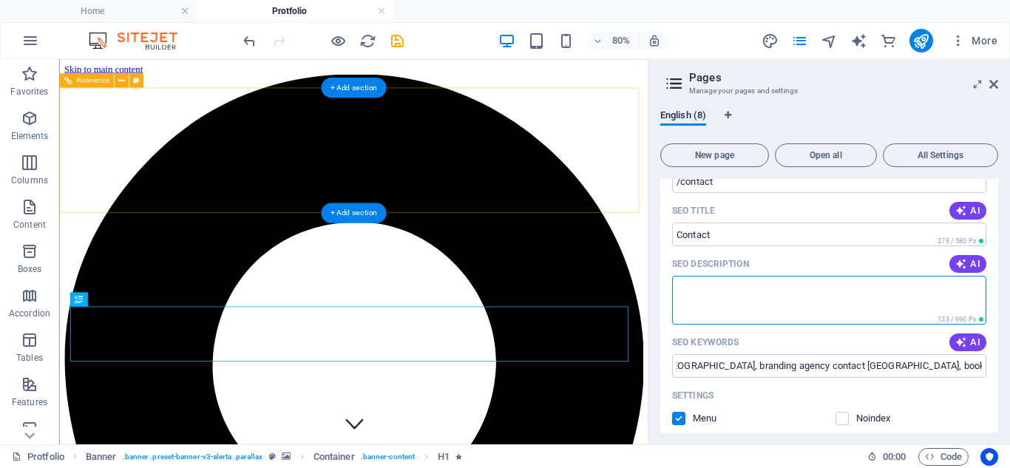
scroll to position [0, 0]
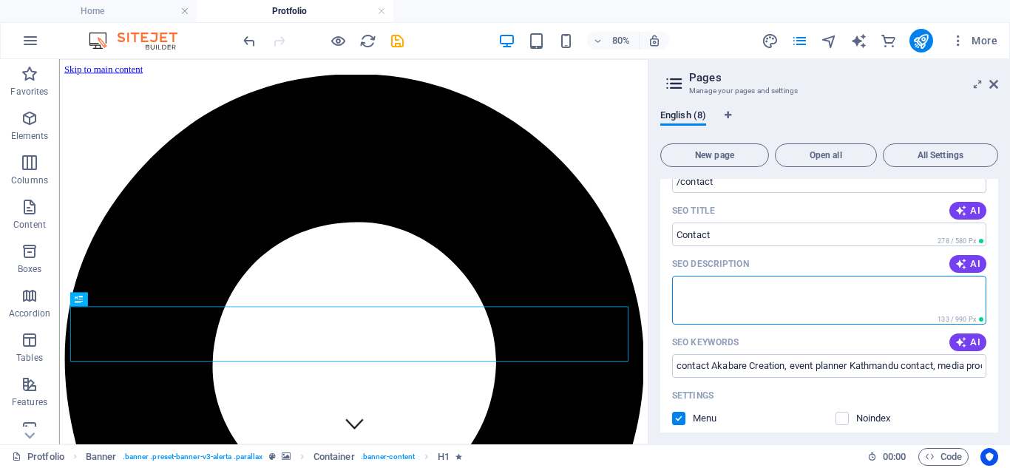
paste textarea "Get in touch with Akabare Creation for event management, media production, and …"
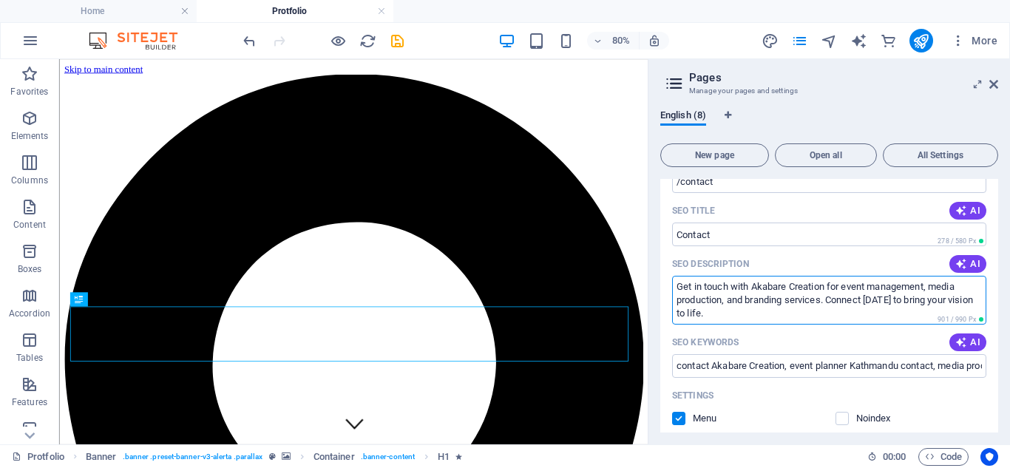
type textarea "Get in touch with Akabare Creation for event management, media production, and …"
click at [392, 46] on icon "save" at bounding box center [397, 41] width 17 height 17
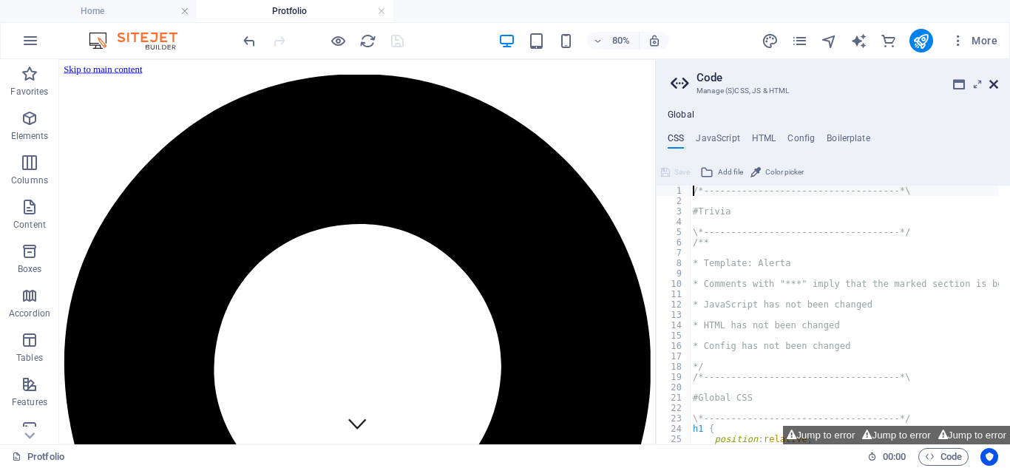
click at [994, 85] on icon at bounding box center [993, 84] width 9 height 12
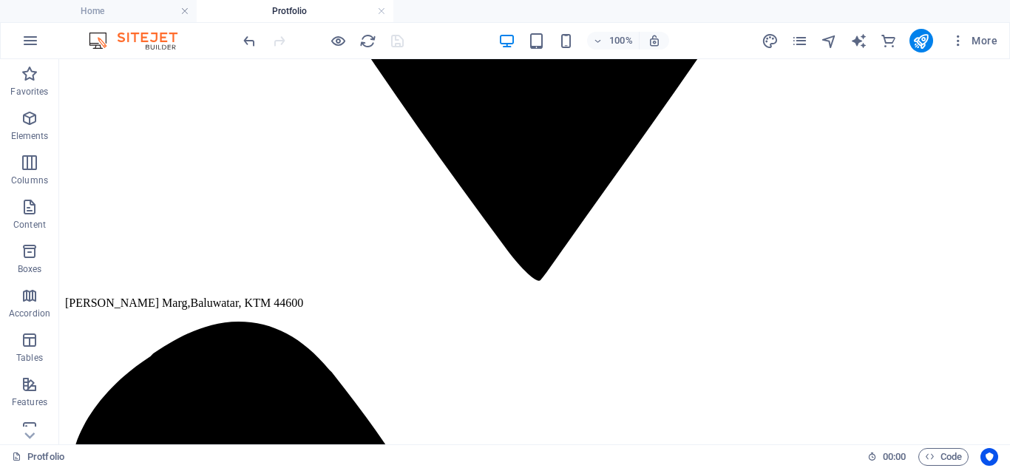
scroll to position [1163, 0]
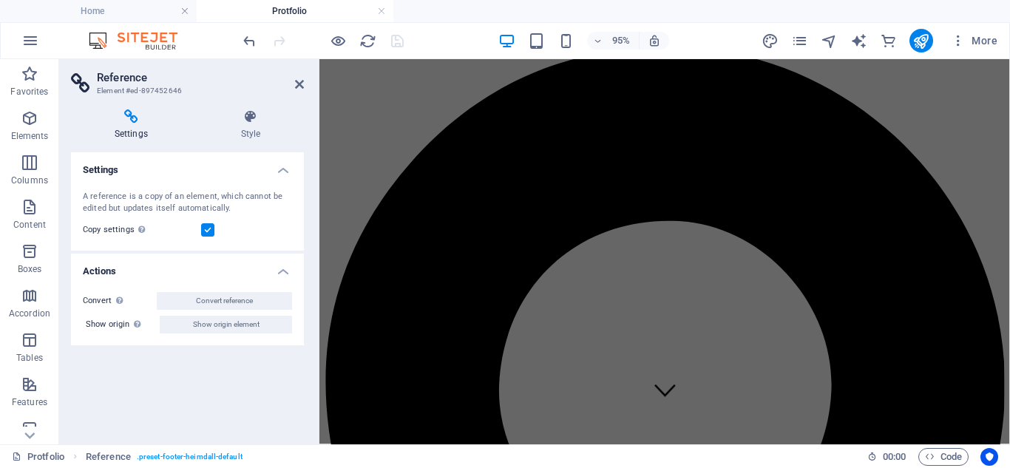
scroll to position [0, 0]
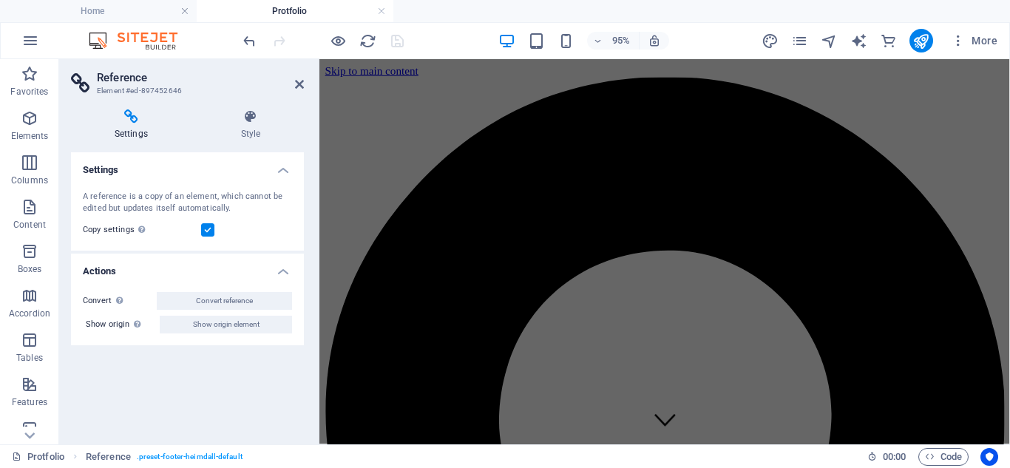
drag, startPoint x: 1039, startPoint y: 352, endPoint x: 1305, endPoint y: 95, distance: 369.6
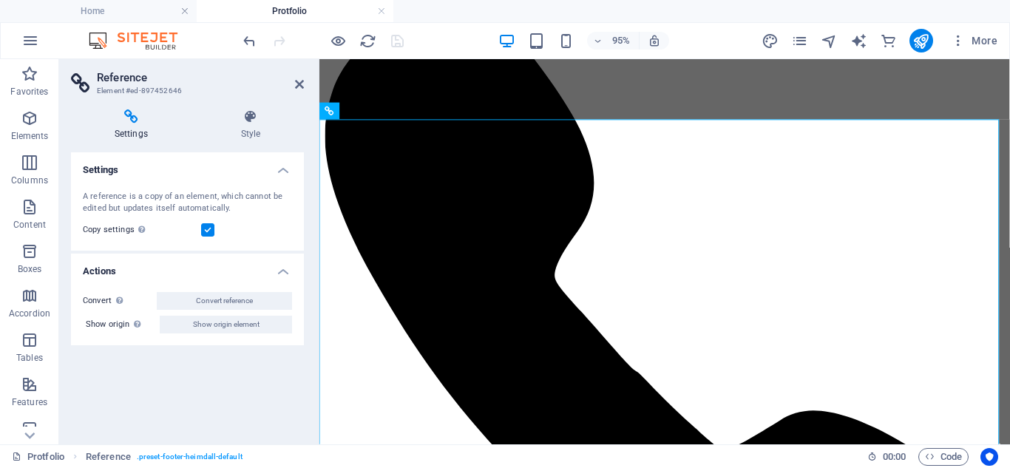
scroll to position [1167, 0]
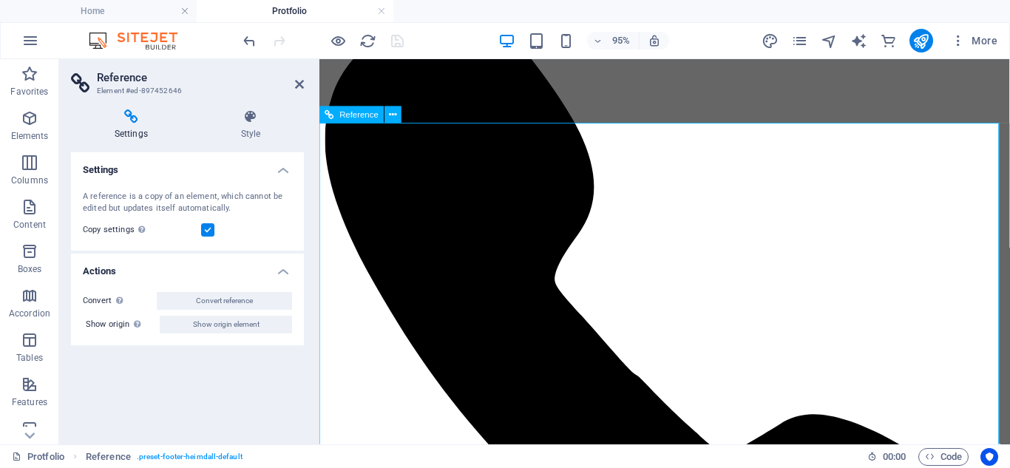
click at [299, 86] on icon at bounding box center [299, 84] width 9 height 12
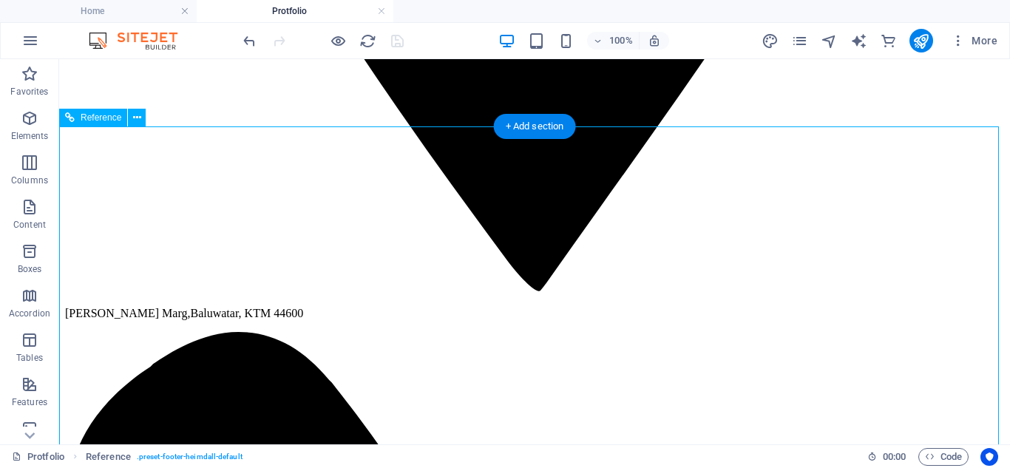
click at [140, 120] on icon at bounding box center [137, 118] width 8 height 16
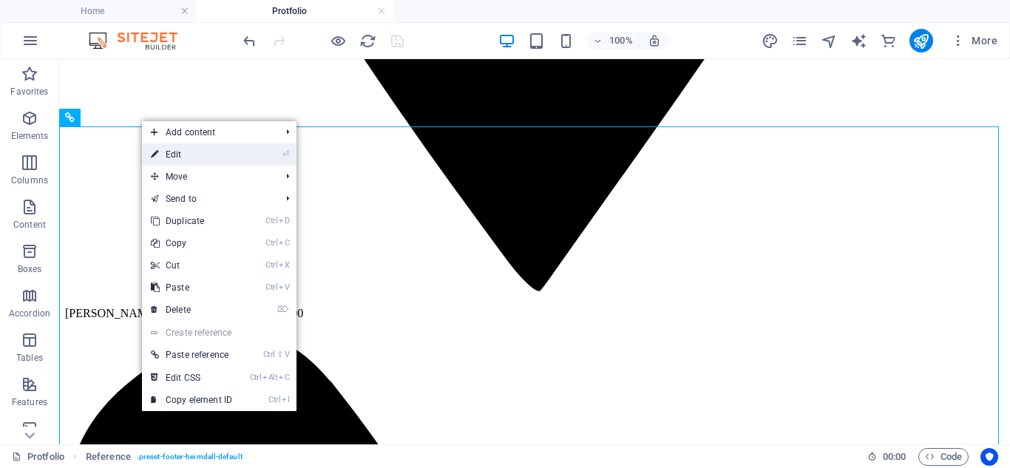
click at [170, 156] on link "⏎ Edit" at bounding box center [191, 154] width 99 height 22
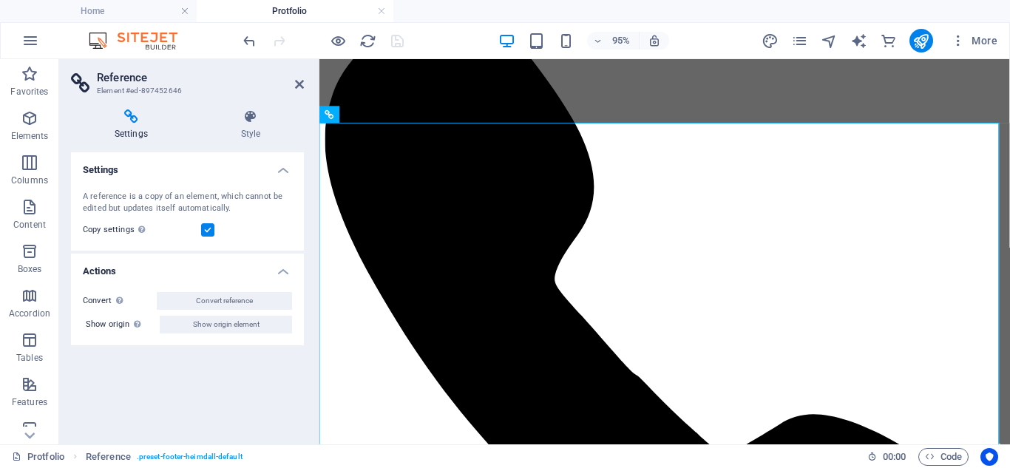
click at [132, 120] on icon at bounding box center [131, 116] width 120 height 15
click at [254, 119] on icon at bounding box center [250, 116] width 106 height 15
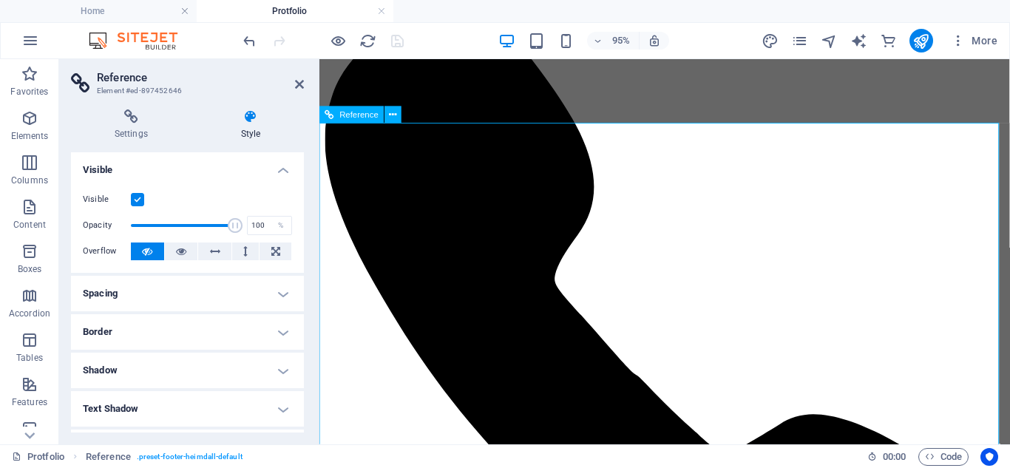
click at [308, 88] on aside "Reference Element #ed-897452646 Settings Style Settings A reference is a copy o…" at bounding box center [189, 251] width 260 height 385
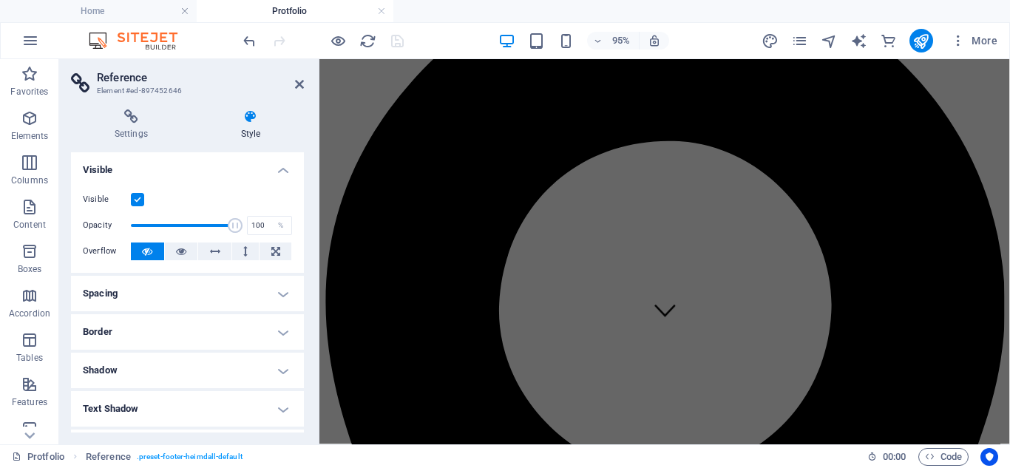
scroll to position [0, 0]
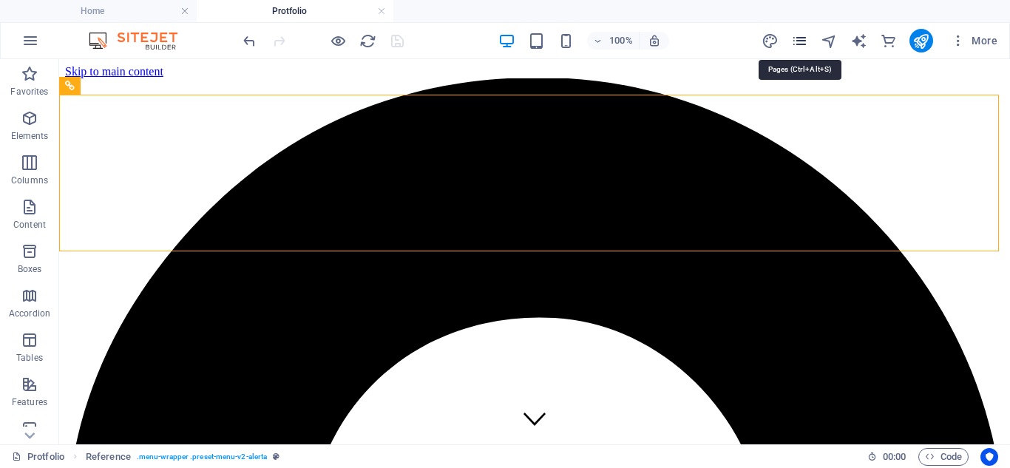
click at [805, 42] on icon "pages" at bounding box center [799, 41] width 17 height 17
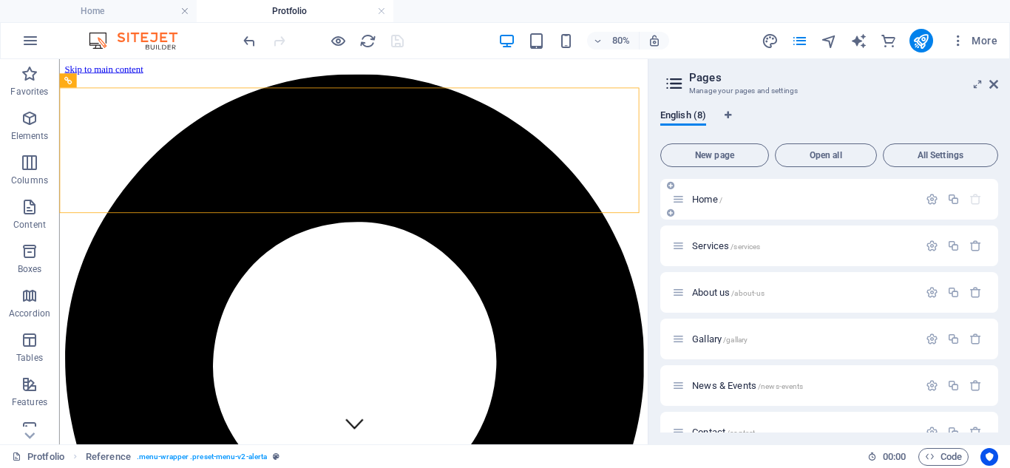
click at [713, 200] on span "Home /" at bounding box center [707, 199] width 30 height 11
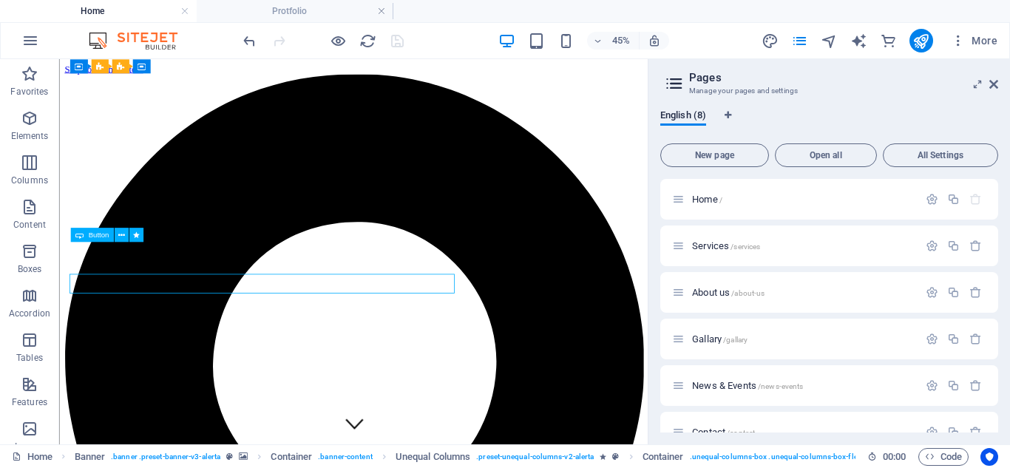
scroll to position [259, 0]
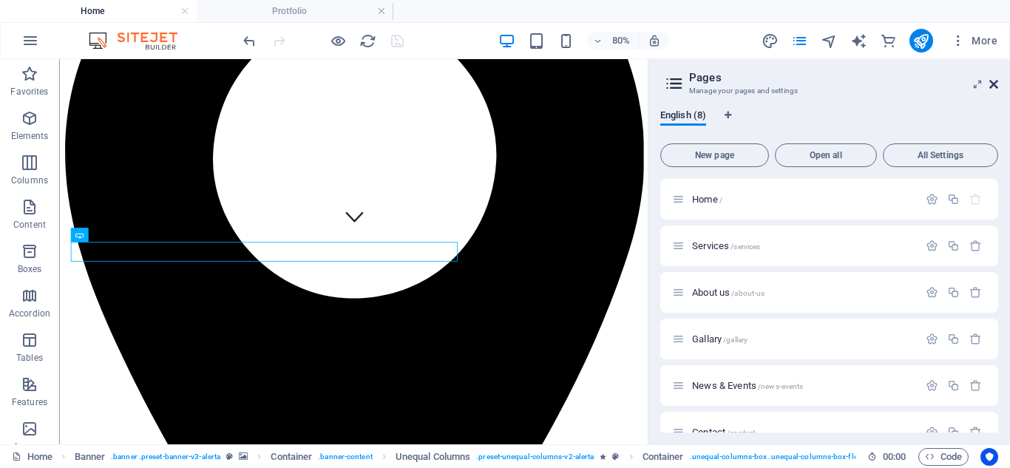
click at [991, 83] on icon at bounding box center [993, 84] width 9 height 12
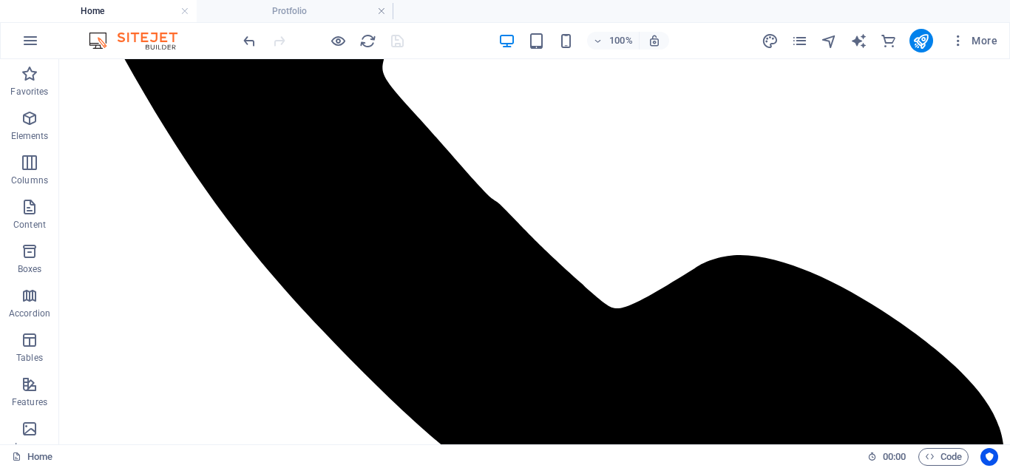
scroll to position [1794, 0]
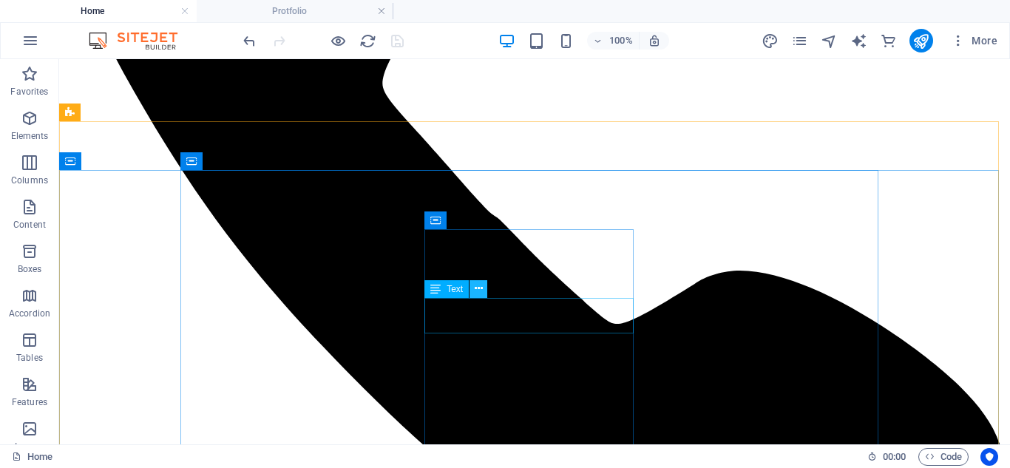
click at [479, 292] on icon at bounding box center [479, 289] width 8 height 16
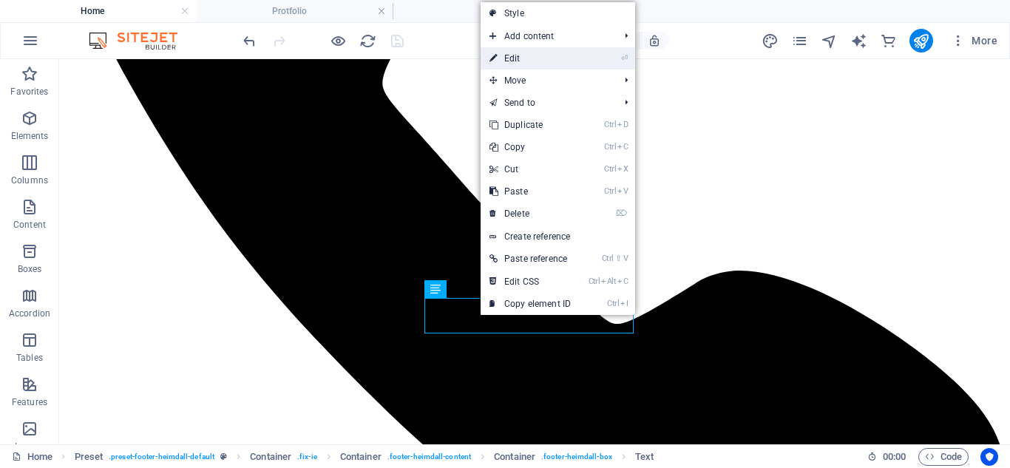
click at [537, 64] on link "⏎ Edit" at bounding box center [529, 58] width 99 height 22
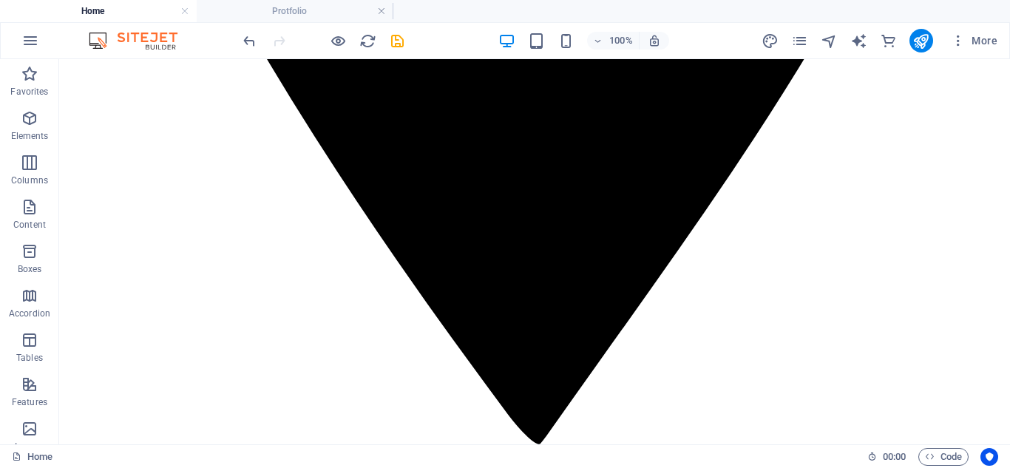
scroll to position [1024, 0]
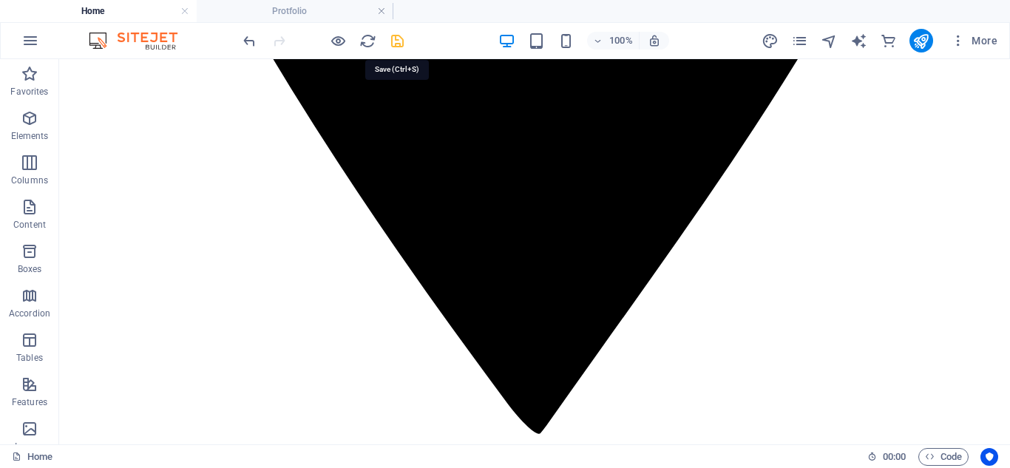
click at [395, 42] on icon "save" at bounding box center [397, 41] width 17 height 17
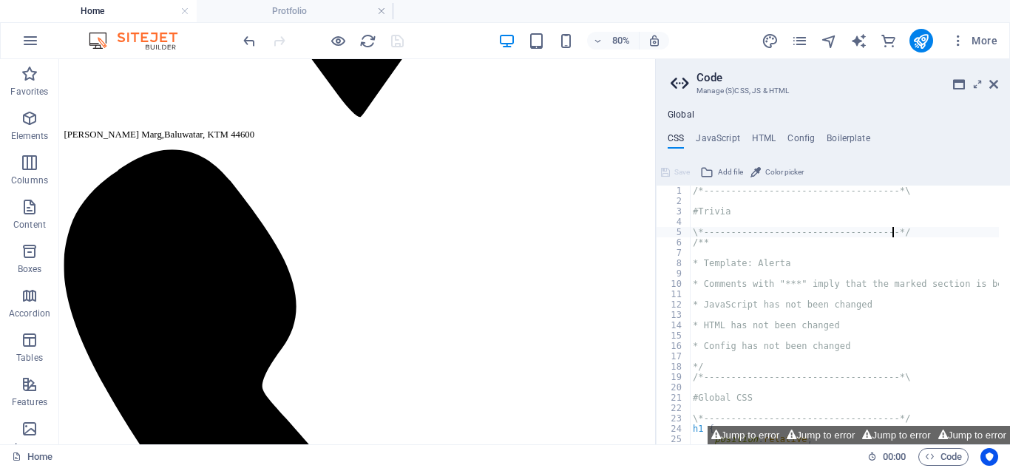
drag, startPoint x: 943, startPoint y: 171, endPoint x: 1005, endPoint y: 222, distance: 80.3
type textarea "\*------------------------------------*/"
click at [994, 84] on icon at bounding box center [993, 84] width 9 height 12
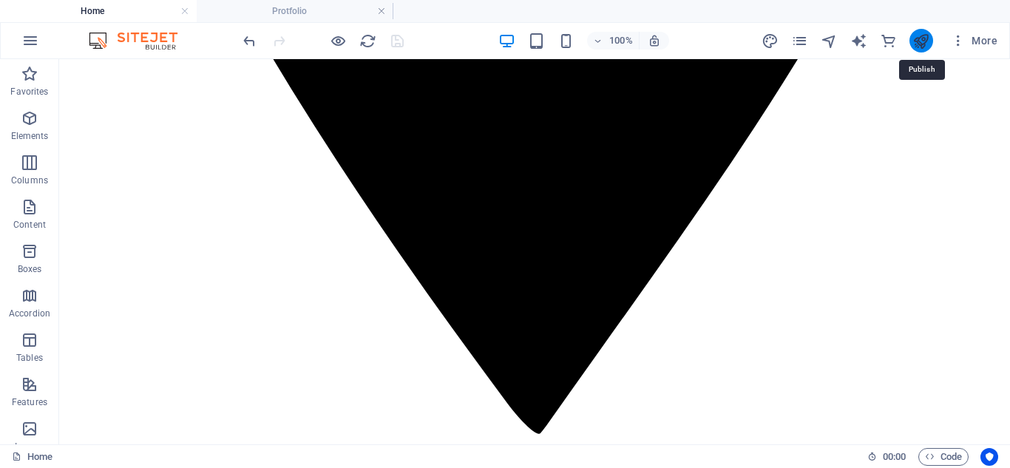
click at [926, 35] on icon "publish" at bounding box center [920, 41] width 17 height 17
